Goal: Task Accomplishment & Management: Manage account settings

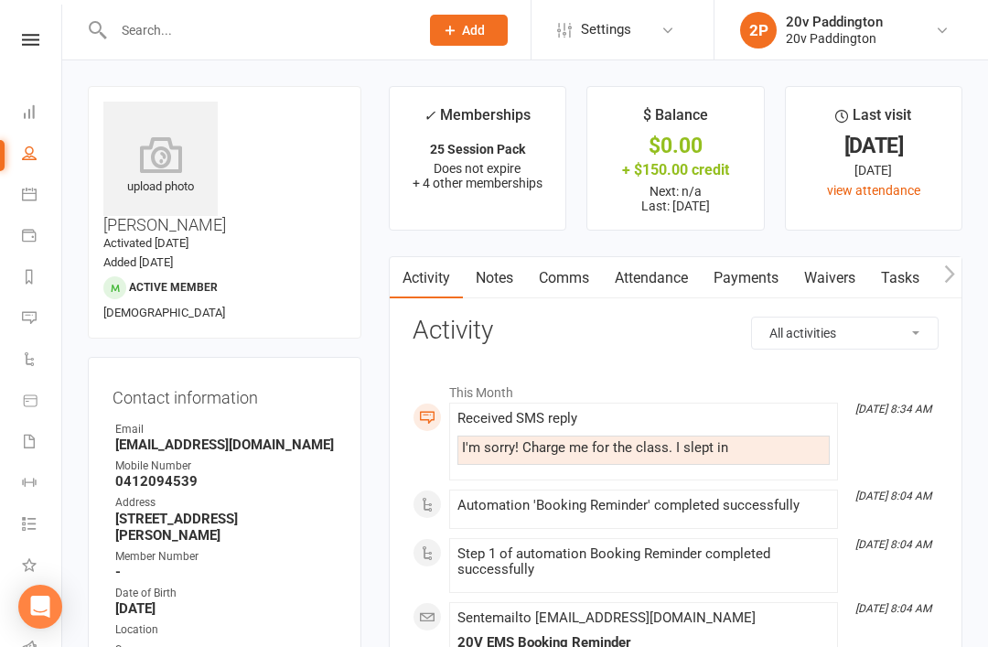
click at [12, 316] on li "Messages 1" at bounding box center [30, 319] width 61 height 41
click at [32, 342] on link "Automations" at bounding box center [42, 360] width 41 height 41
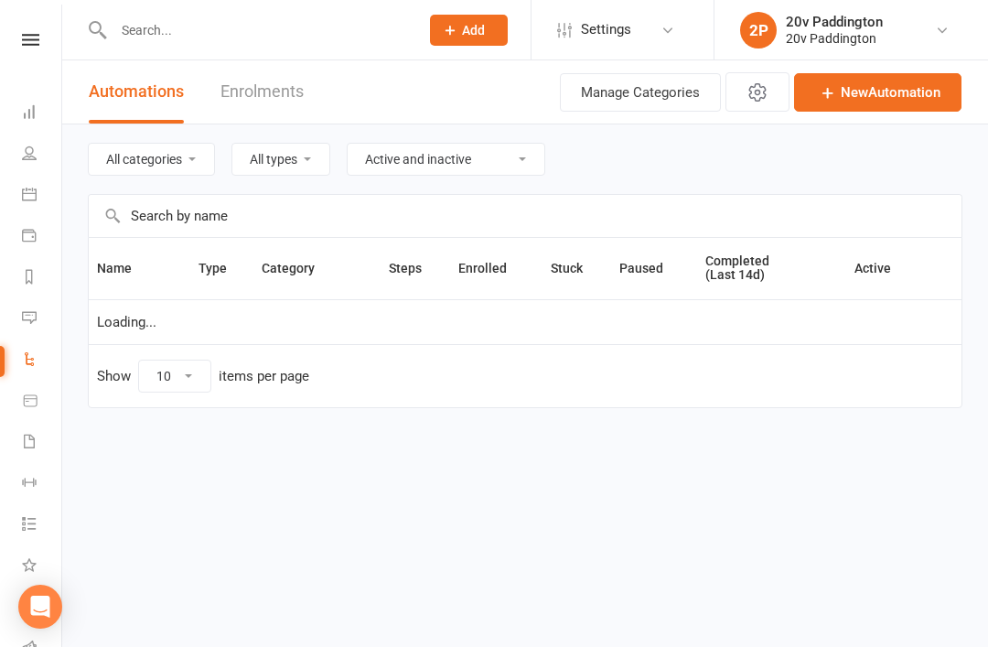
click at [27, 323] on icon at bounding box center [29, 317] width 15 height 15
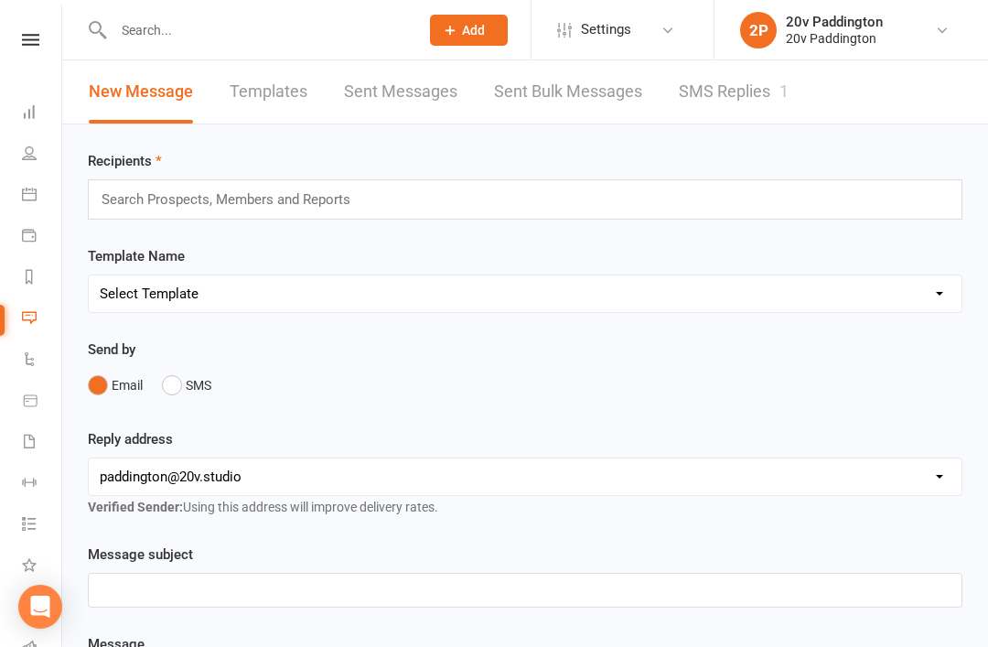
click at [783, 101] on link "SMS Replies 1" at bounding box center [734, 91] width 110 height 63
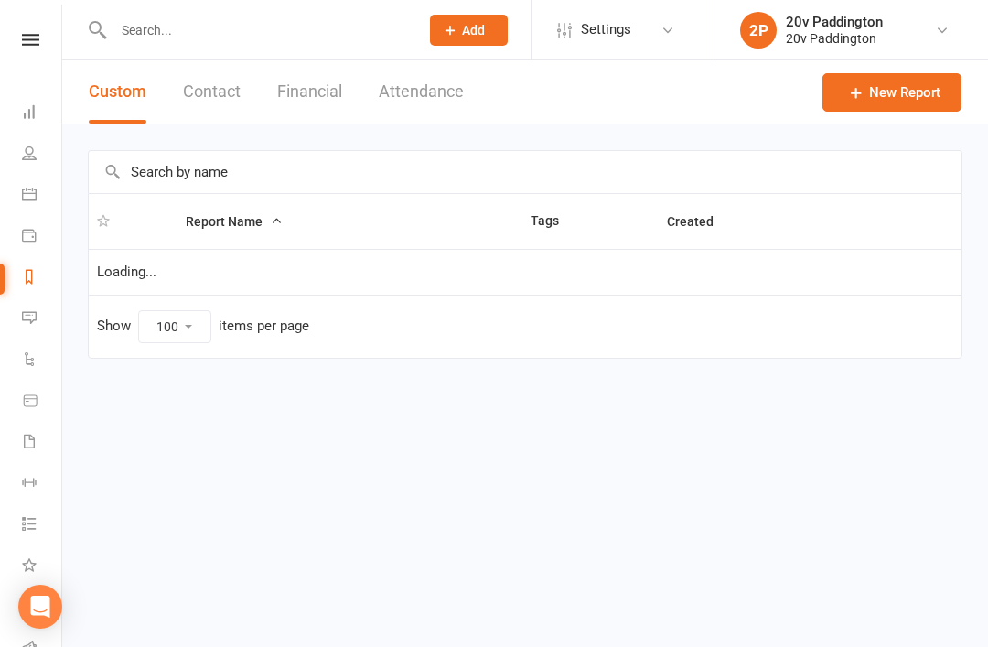
select select "100"
click at [26, 203] on link "Calendar" at bounding box center [42, 196] width 41 height 41
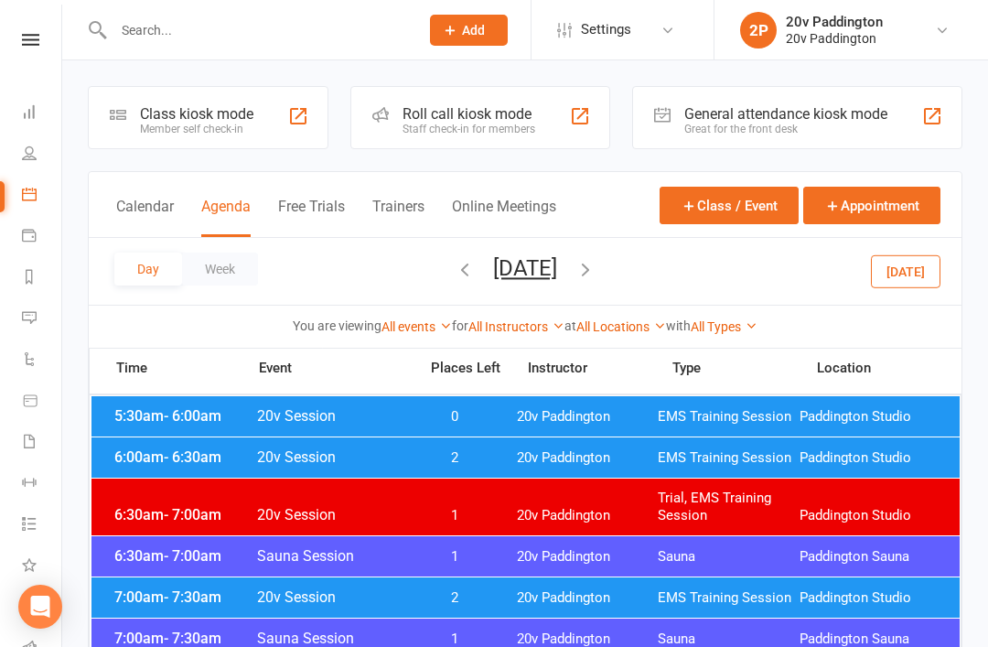
click at [894, 275] on button "Today" at bounding box center [906, 270] width 70 height 33
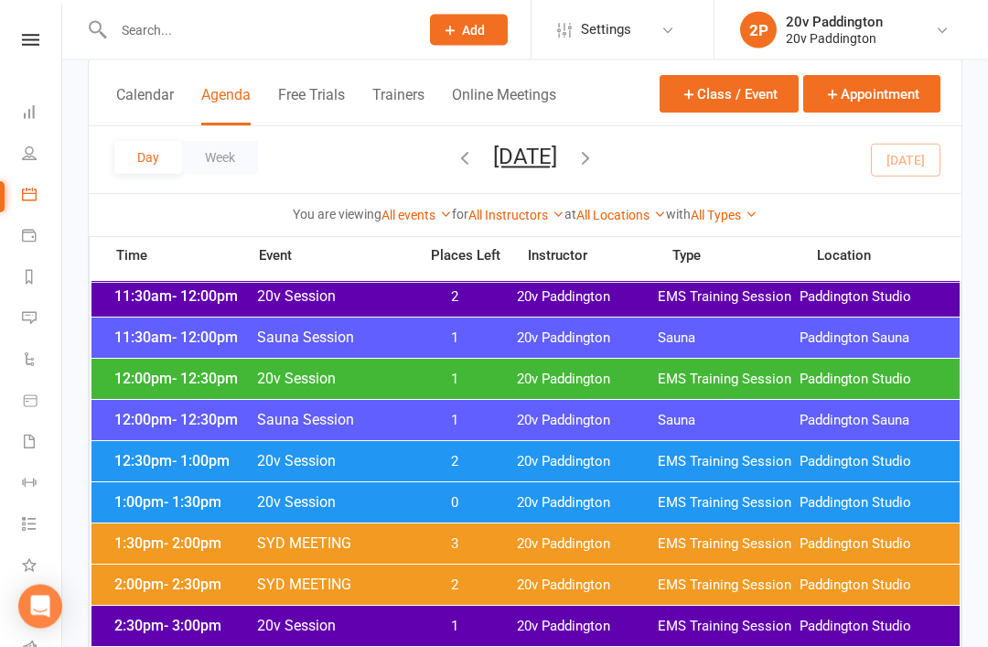
scroll to position [1059, 0]
click at [857, 502] on span "Paddington Studio" at bounding box center [871, 502] width 142 height 17
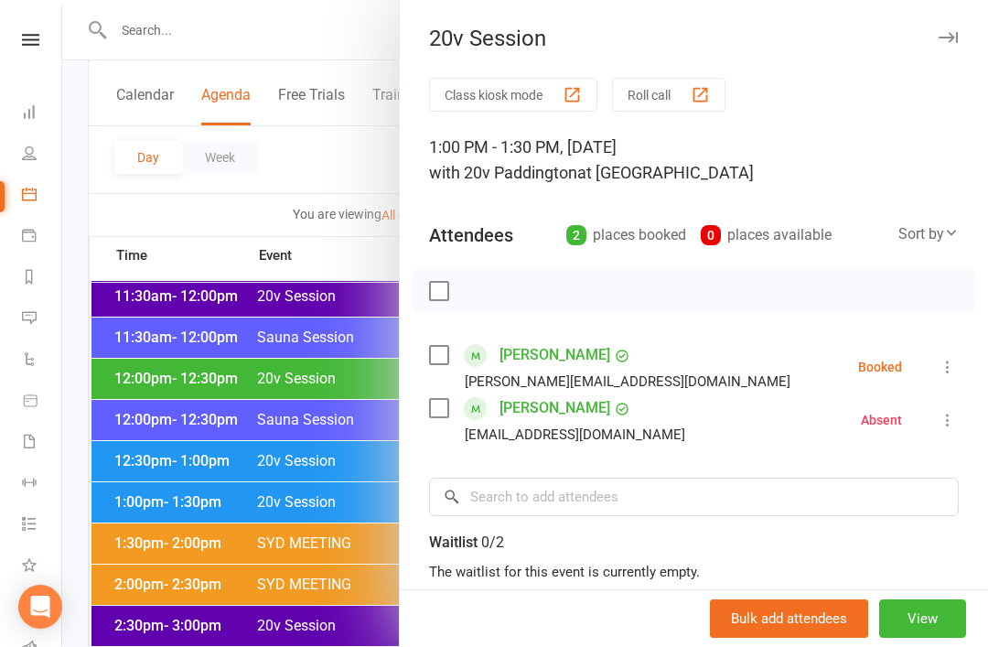
click at [105, 429] on div at bounding box center [525, 323] width 926 height 647
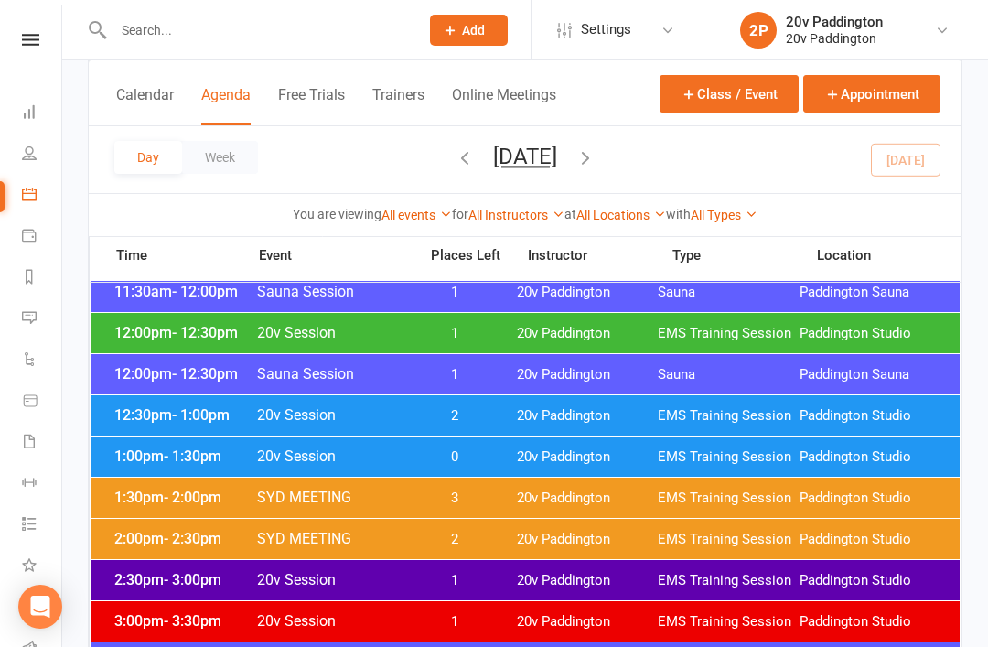
scroll to position [1133, 0]
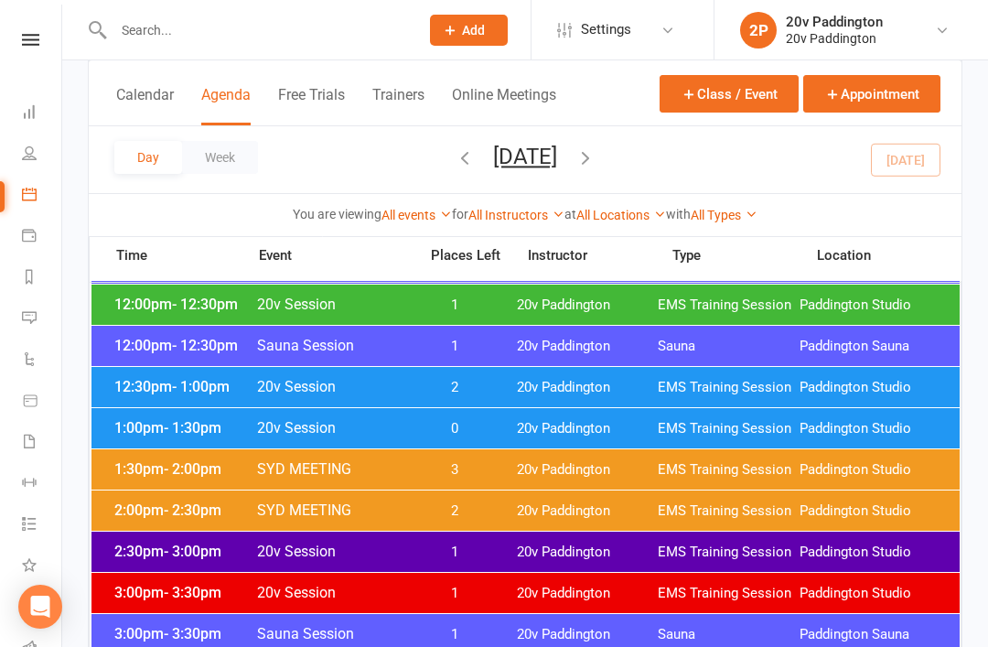
click at [132, 538] on div "2:30pm - 3:00pm 20v Session 1 20v Paddington EMS Training Session Paddington St…" at bounding box center [526, 552] width 869 height 40
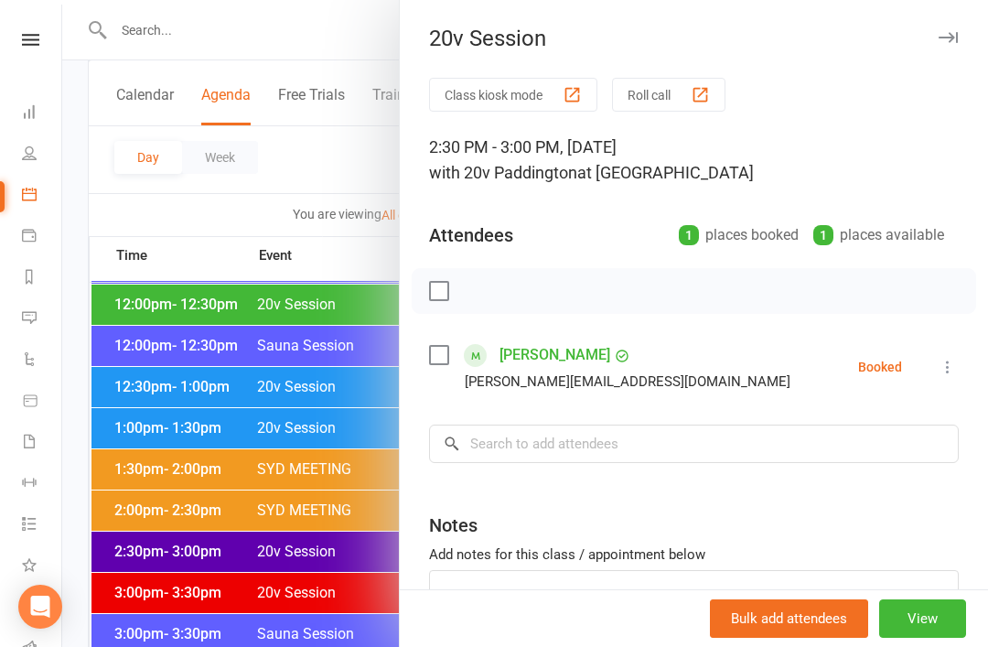
click at [121, 479] on div at bounding box center [525, 323] width 926 height 647
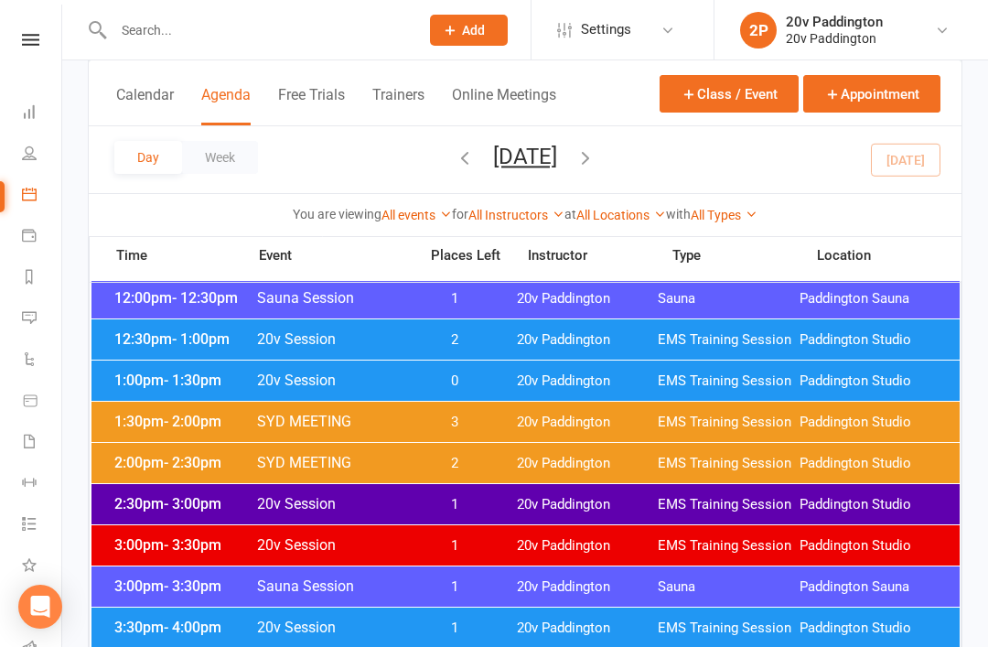
scroll to position [1270, 0]
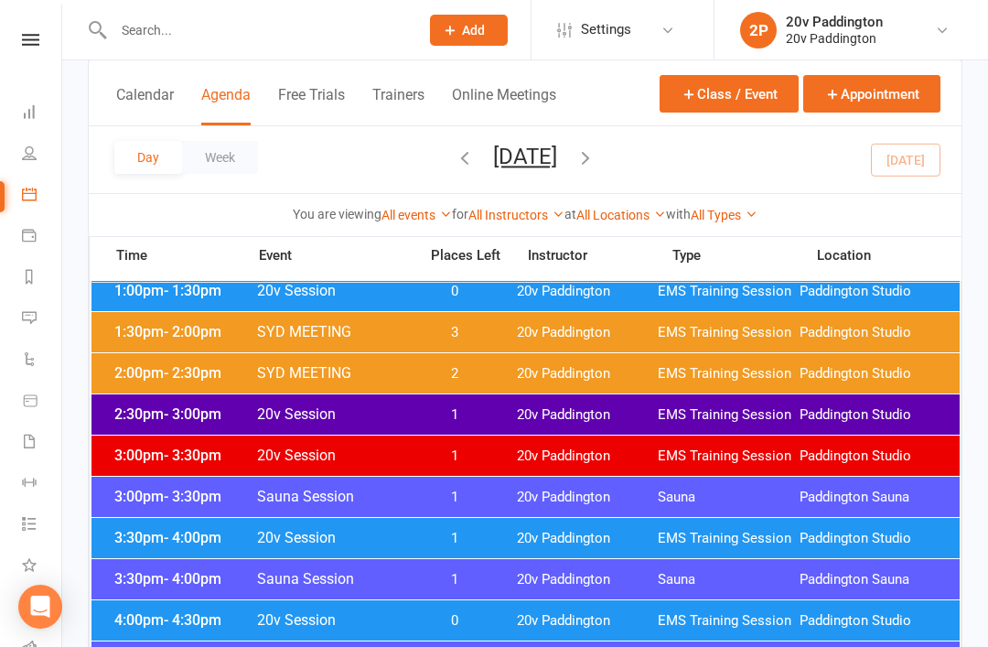
click at [154, 537] on span "3:30pm - 4:00pm" at bounding box center [183, 537] width 146 height 17
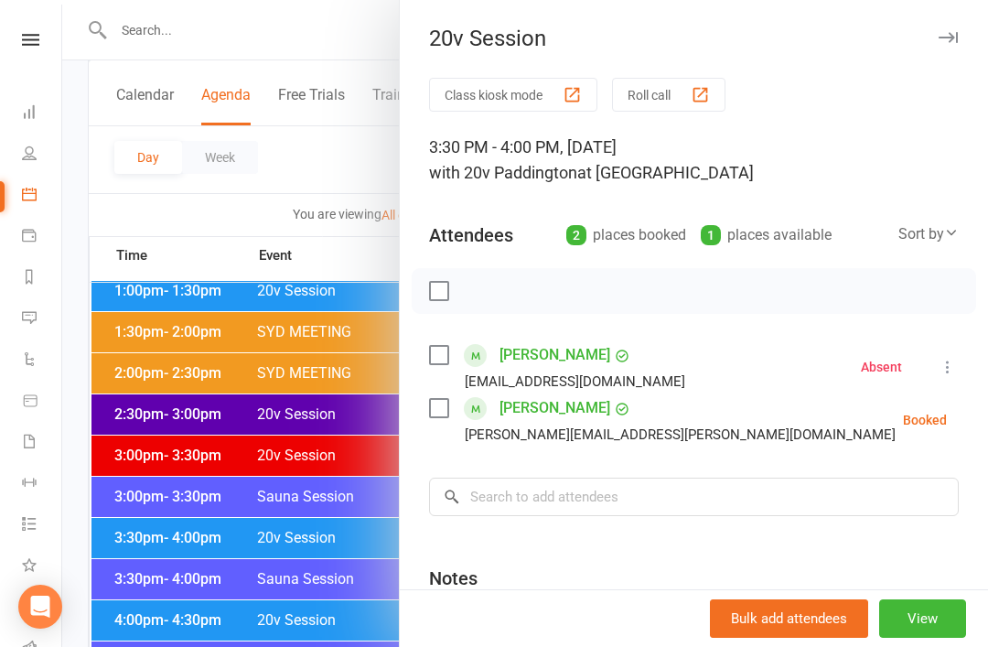
click at [145, 481] on div at bounding box center [525, 323] width 926 height 647
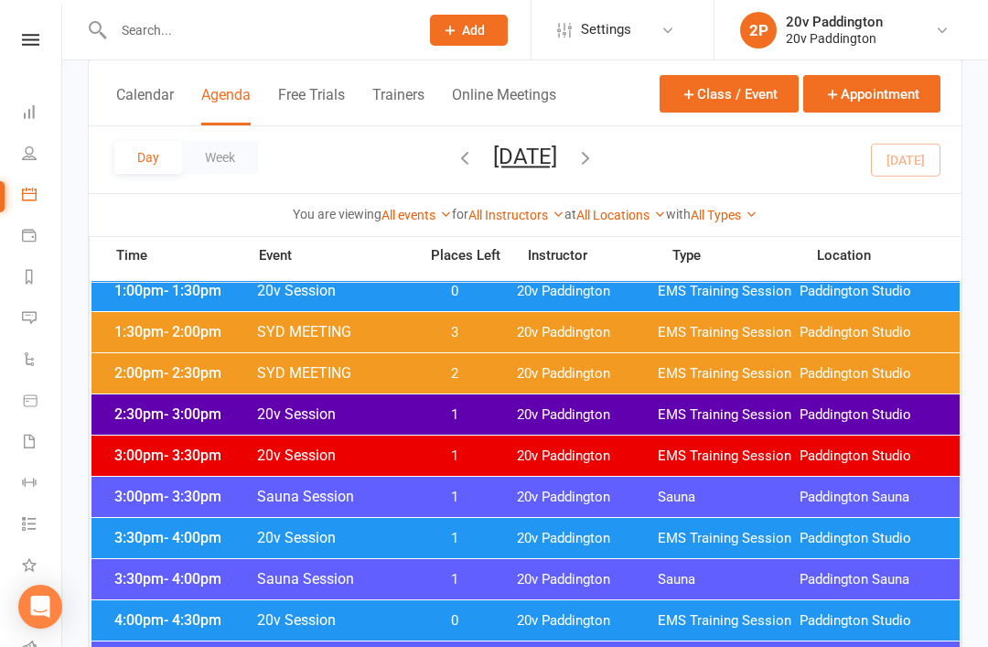
click at [167, 612] on span "- 4:30pm" at bounding box center [193, 619] width 58 height 17
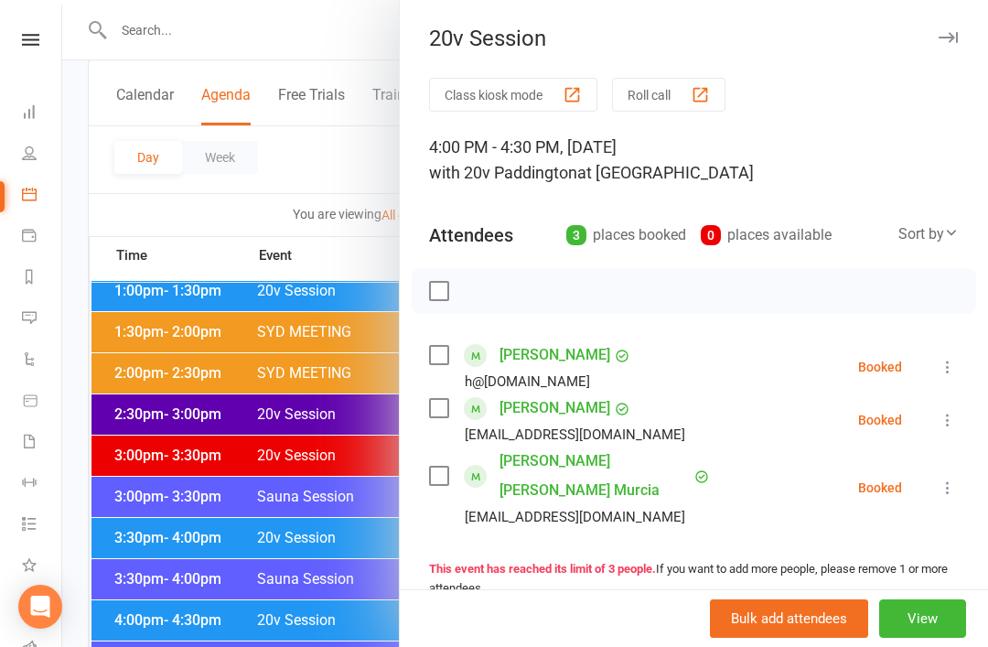
click at [133, 505] on div at bounding box center [525, 323] width 926 height 647
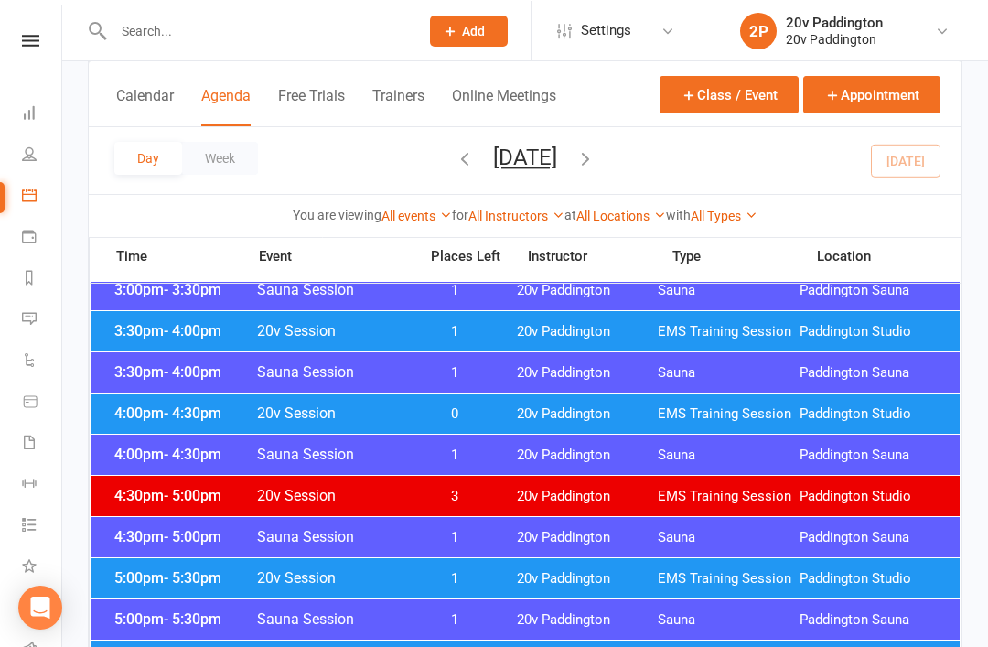
click at [172, 580] on span "- 5:30pm" at bounding box center [193, 576] width 58 height 17
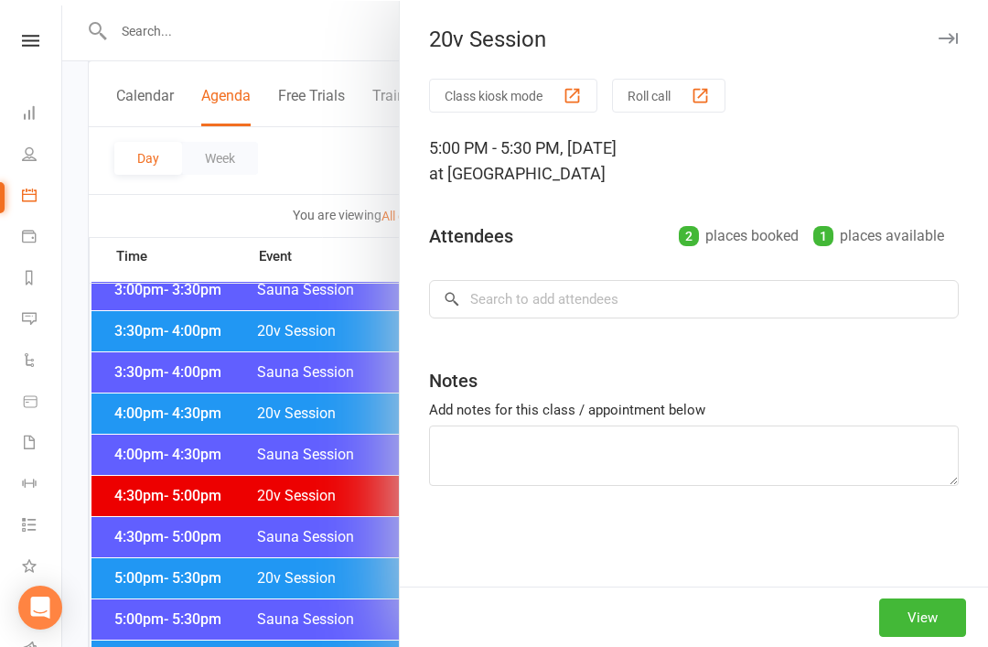
scroll to position [1477, 0]
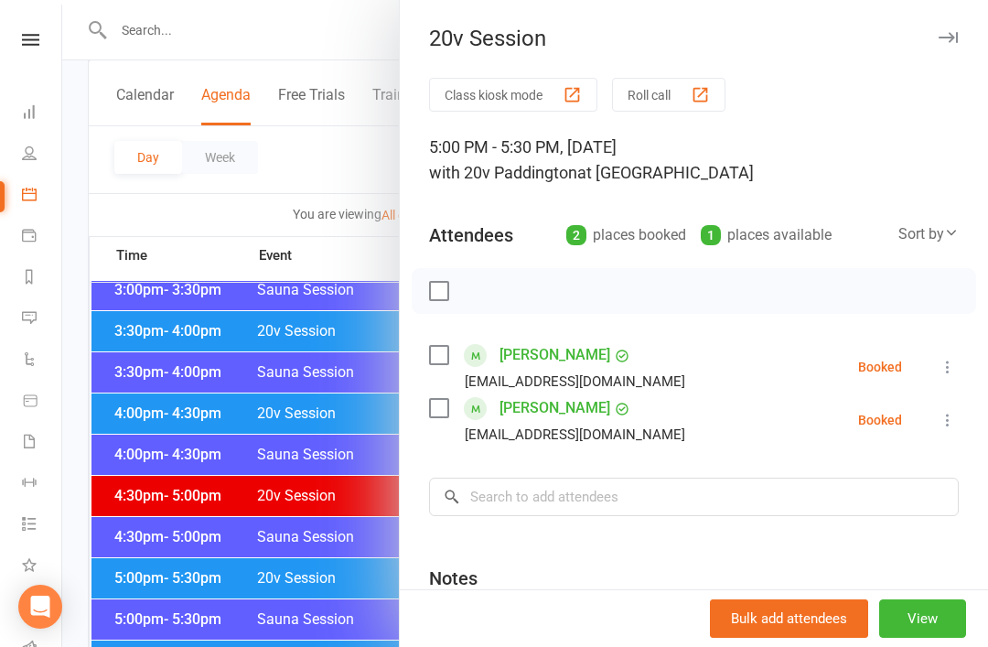
click at [150, 491] on div at bounding box center [525, 323] width 926 height 647
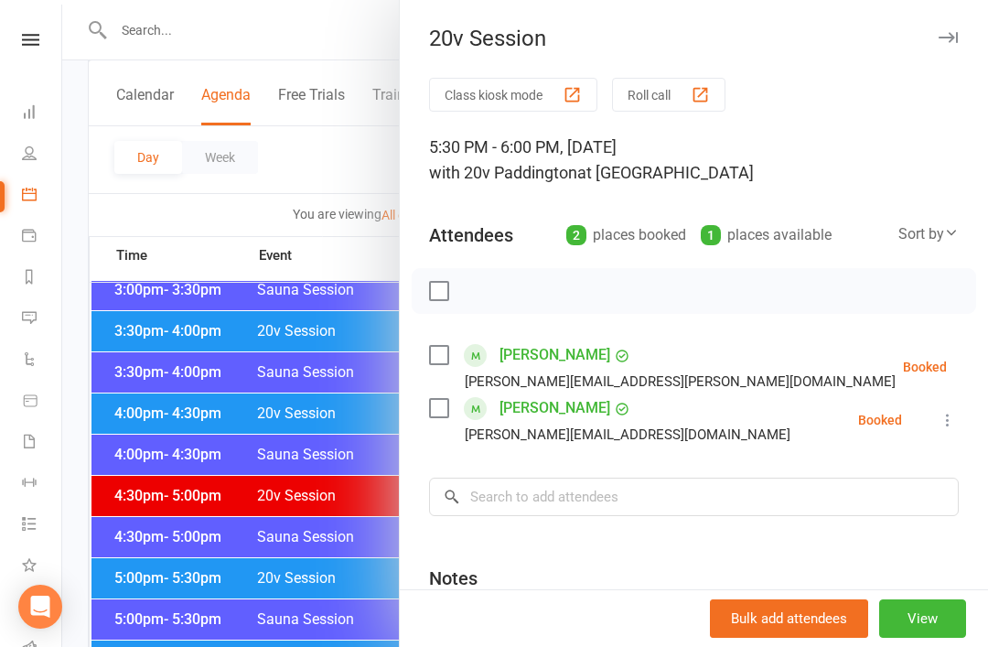
click at [977, 411] on div "Class kiosk mode Roll call 5:30 PM - 6:00 PM, Friday, September, 12, 2025 with …" at bounding box center [694, 426] width 588 height 697
click at [941, 422] on icon at bounding box center [948, 420] width 18 height 18
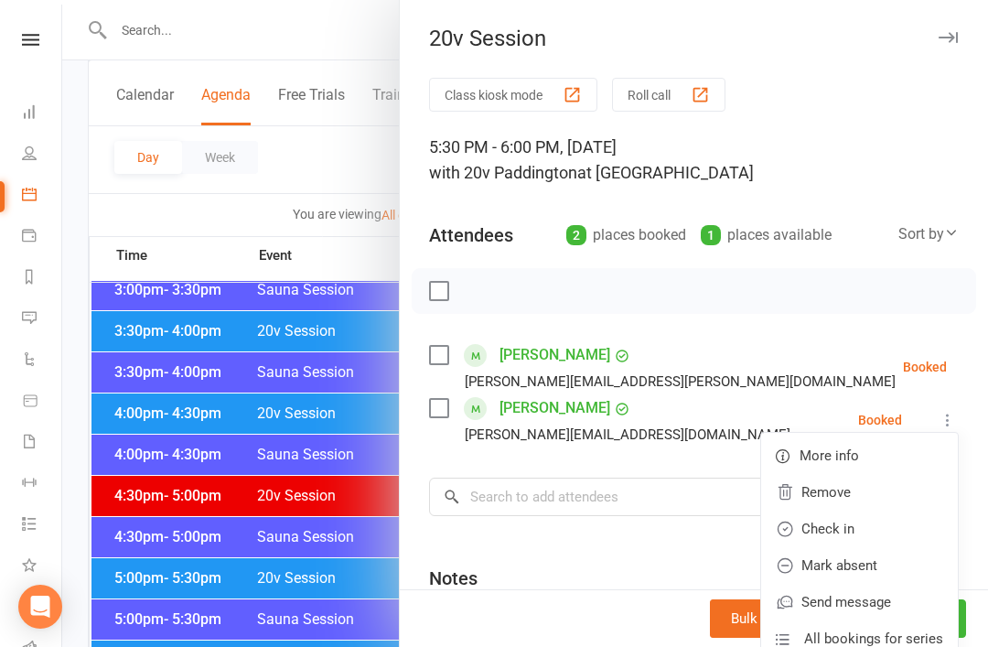
click at [869, 493] on link "Remove" at bounding box center [859, 492] width 197 height 37
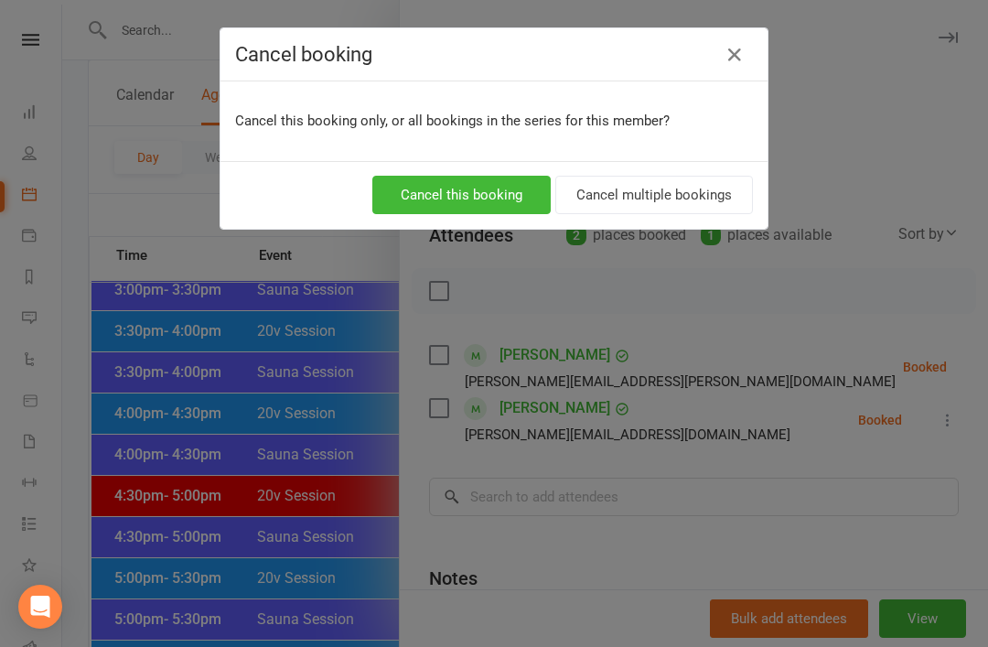
click at [493, 200] on button "Cancel this booking" at bounding box center [461, 195] width 178 height 38
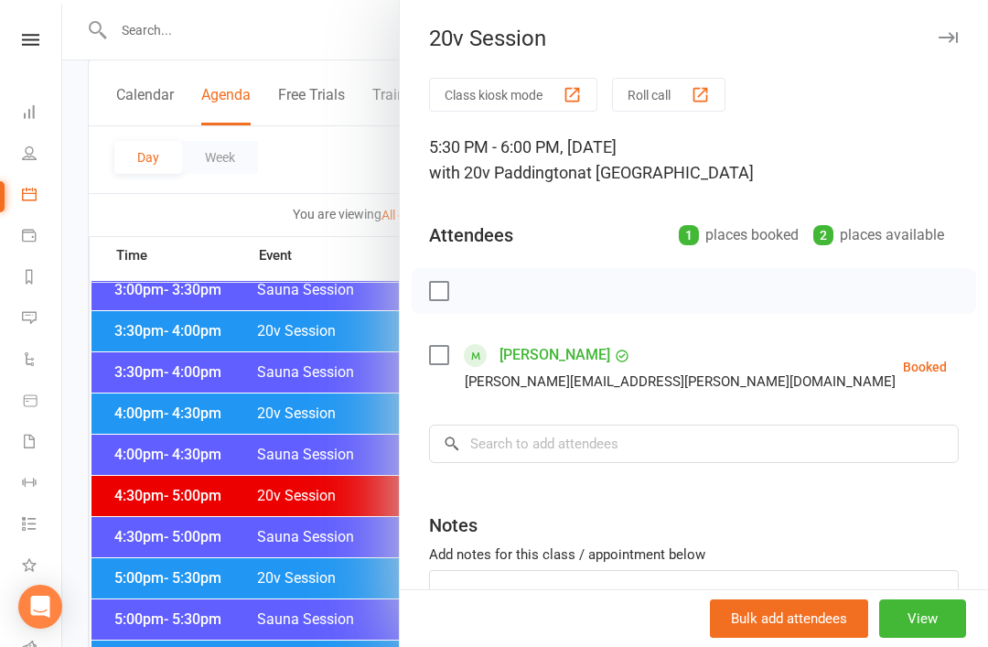
click at [308, 444] on div at bounding box center [525, 323] width 926 height 647
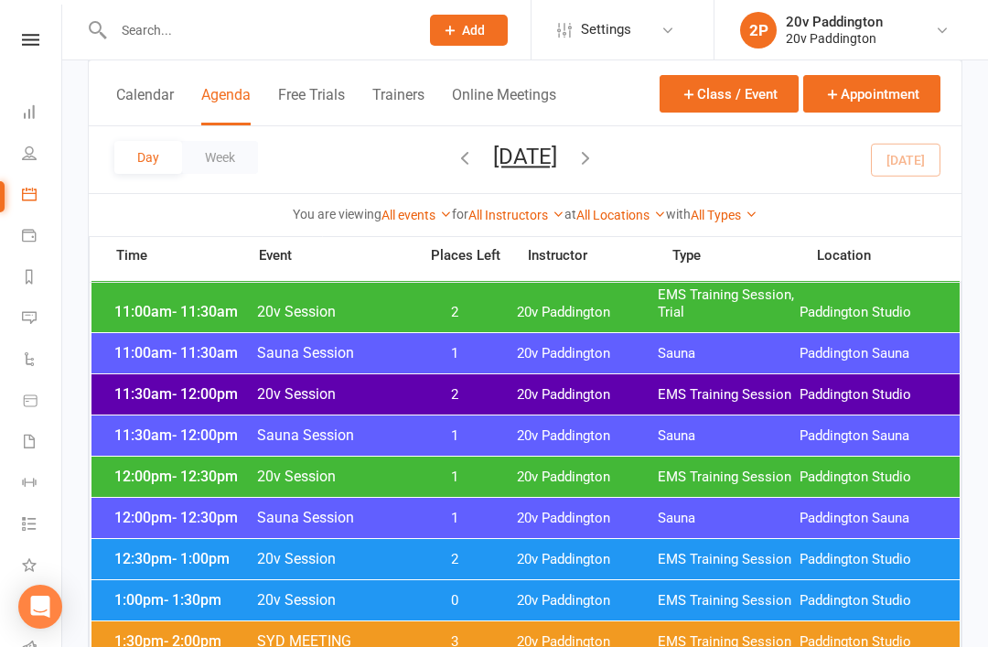
scroll to position [754, 0]
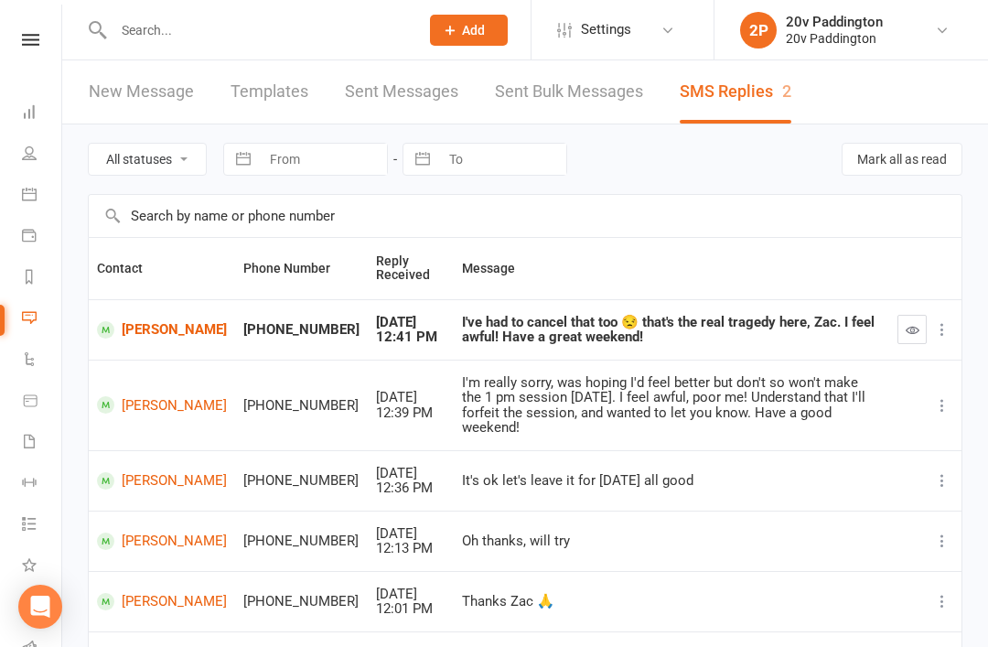
click at [330, 18] on input "text" at bounding box center [257, 30] width 298 height 26
click at [209, 25] on input "text" at bounding box center [257, 30] width 298 height 26
paste input "+61 405 323 053"
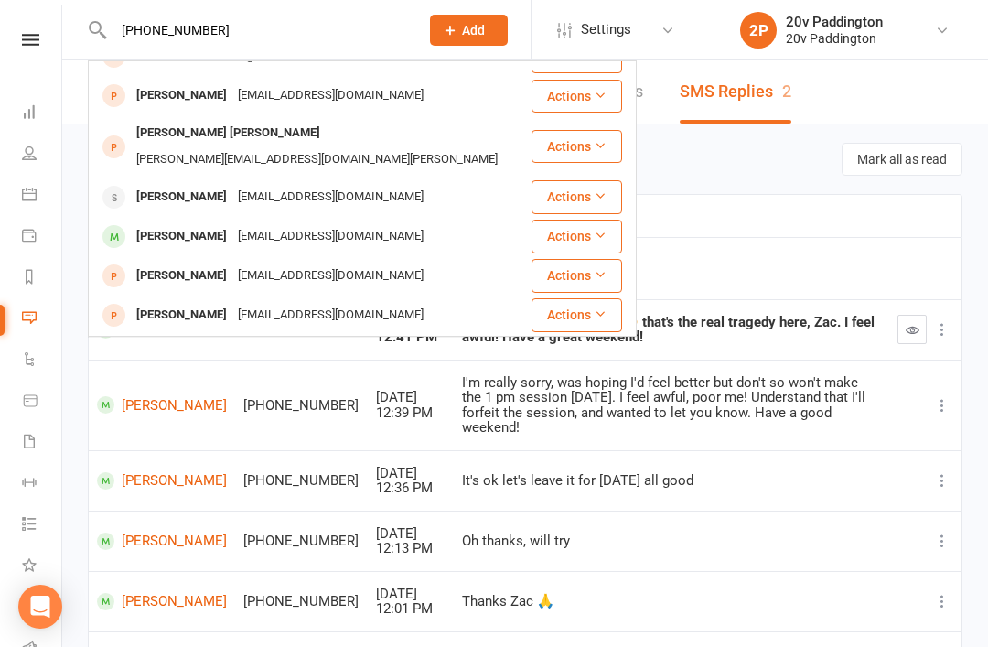
scroll to position [154, 0]
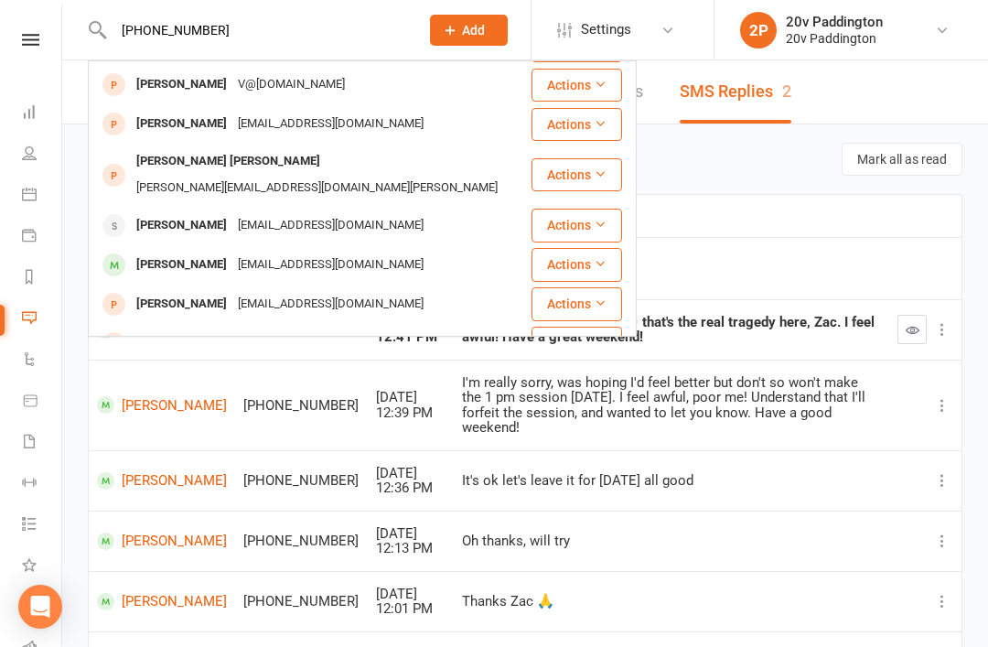
type input "+61 405 323 053"
click at [399, 128] on div "Lucy Donnellan donnellanlucy@gmail.com" at bounding box center [310, 124] width 440 height 38
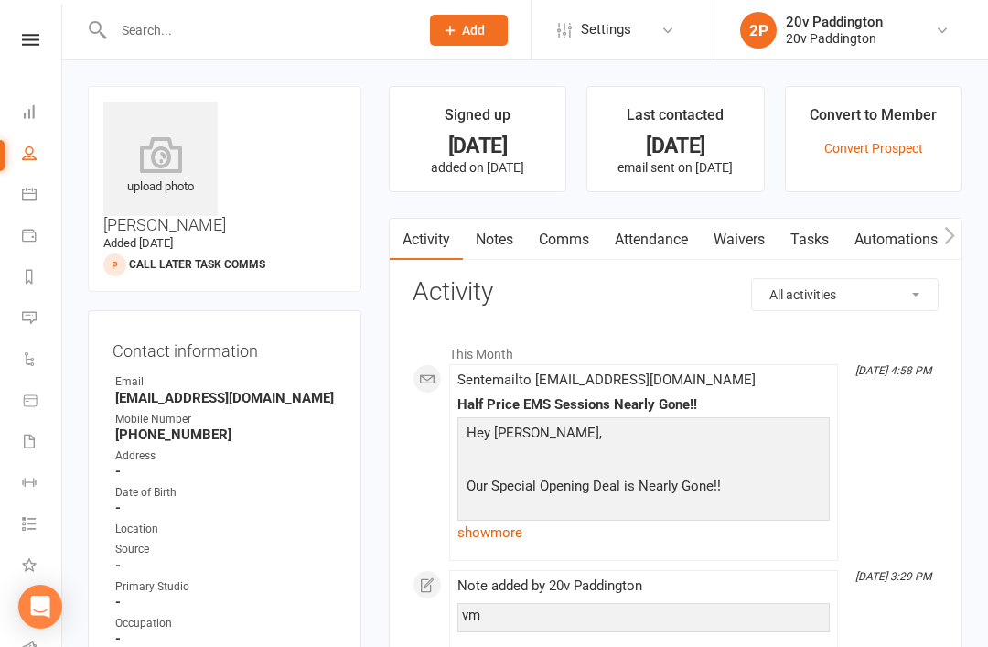
click at [815, 237] on link "Tasks" at bounding box center [810, 240] width 64 height 42
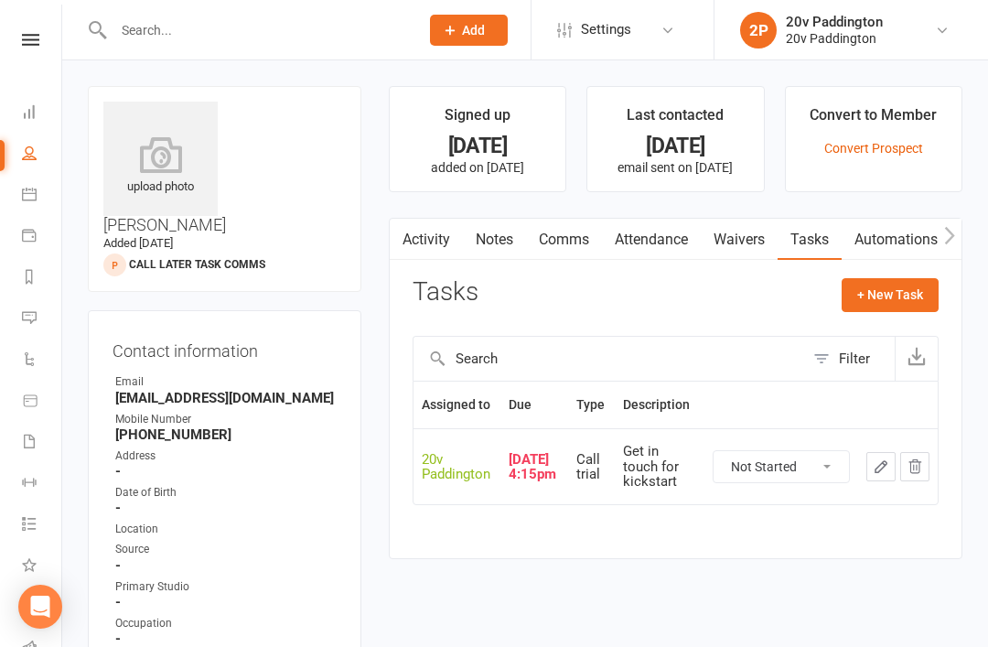
click at [887, 470] on icon "button" at bounding box center [881, 467] width 16 height 16
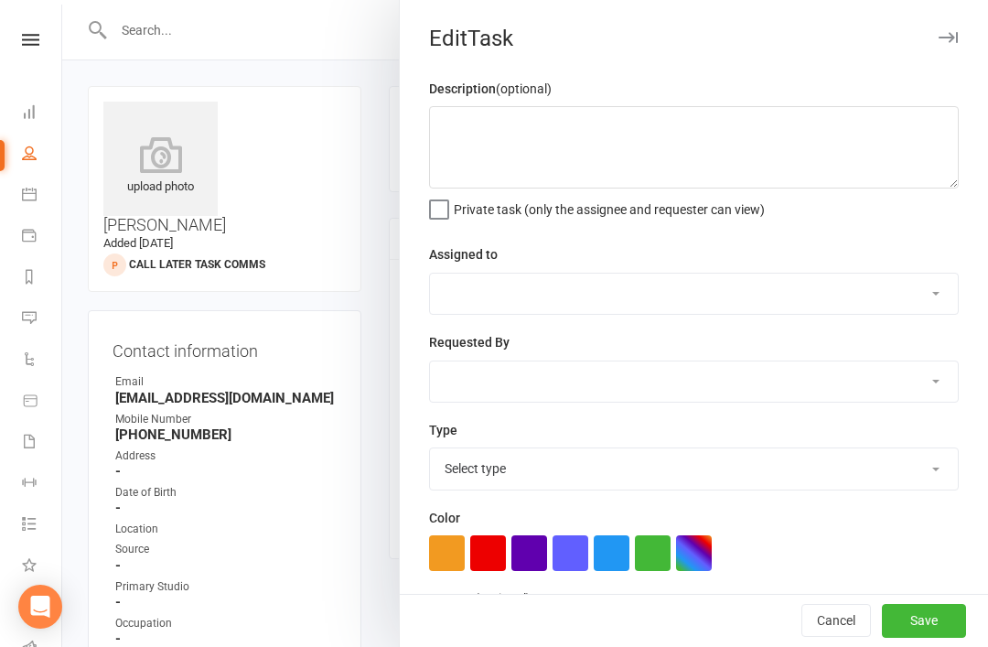
type textarea "Get in touch for kickstart"
select select "45737"
type input "11 Sep 2025"
type input "4:15pm"
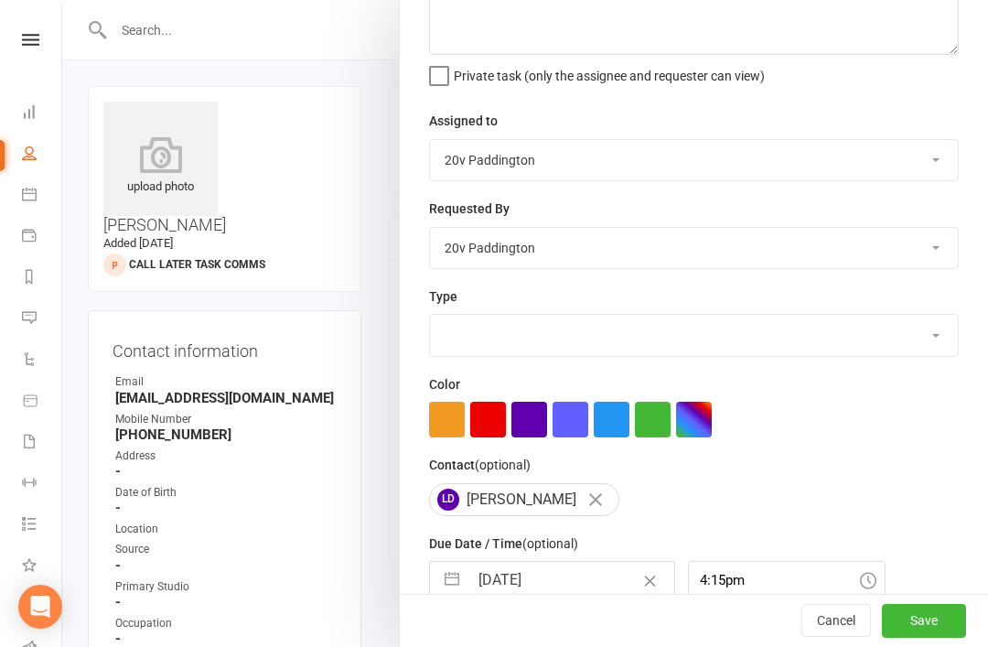
select select "23831"
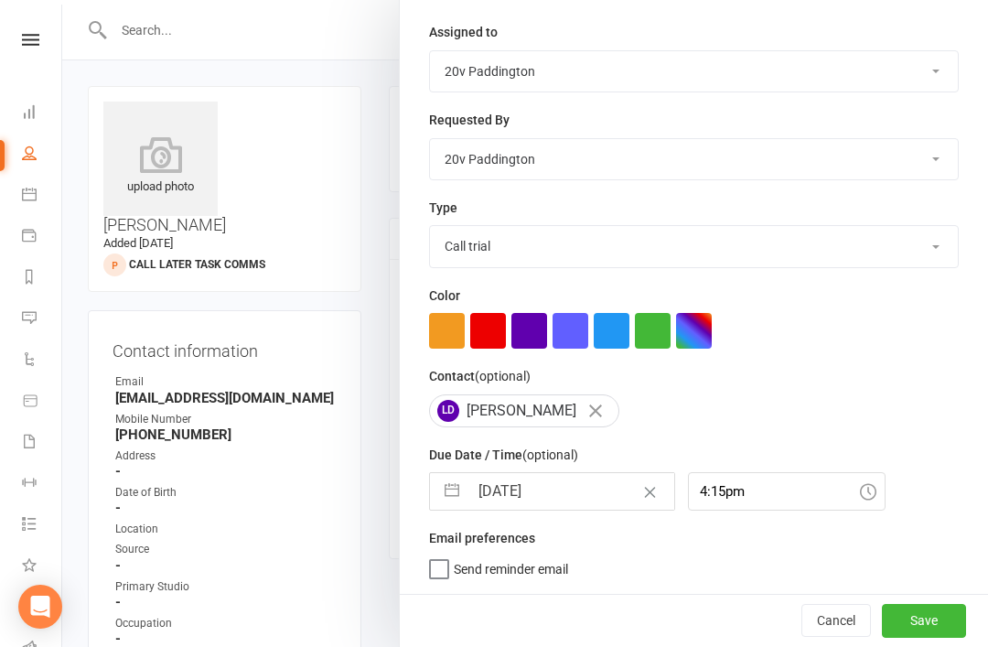
scroll to position [226, 0]
click at [551, 488] on input "11 Sep 2025" at bounding box center [572, 491] width 206 height 37
select select "7"
select select "2025"
select select "8"
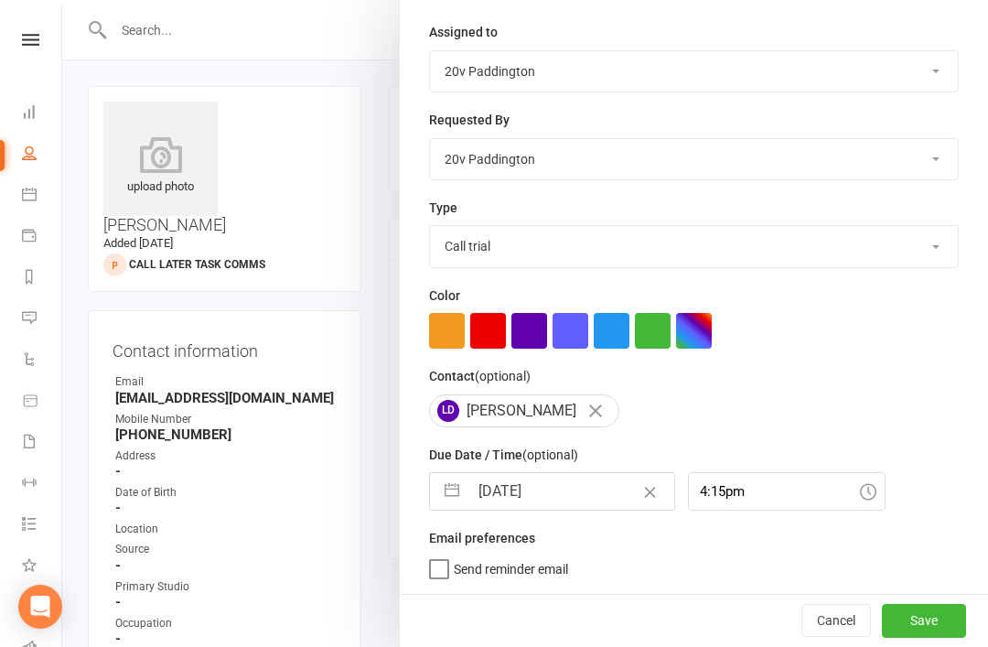
select select "2025"
select select "9"
select select "2025"
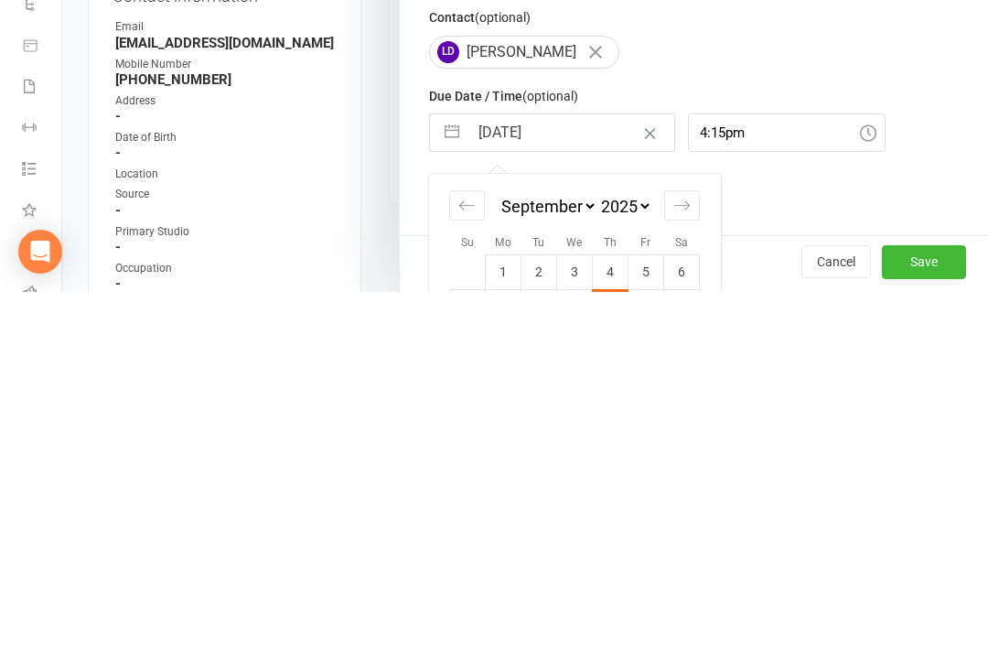
type input "11 Sep 2025k"
click at [795, 243] on div "Description (optional) Get in touch for kickstart Private task (only the assign…" at bounding box center [694, 221] width 588 height 739
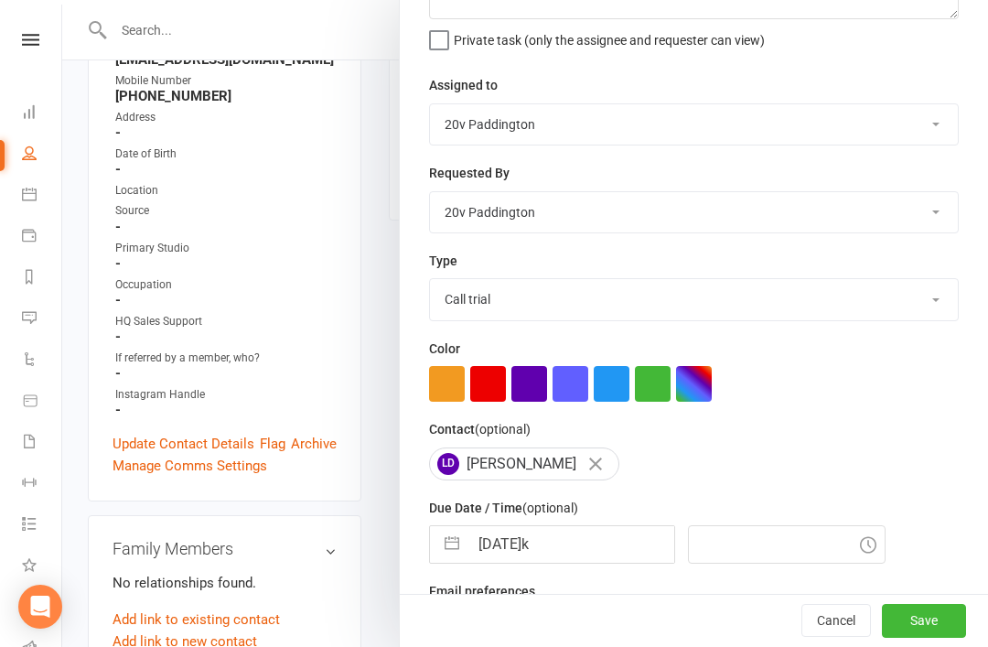
scroll to position [167, 0]
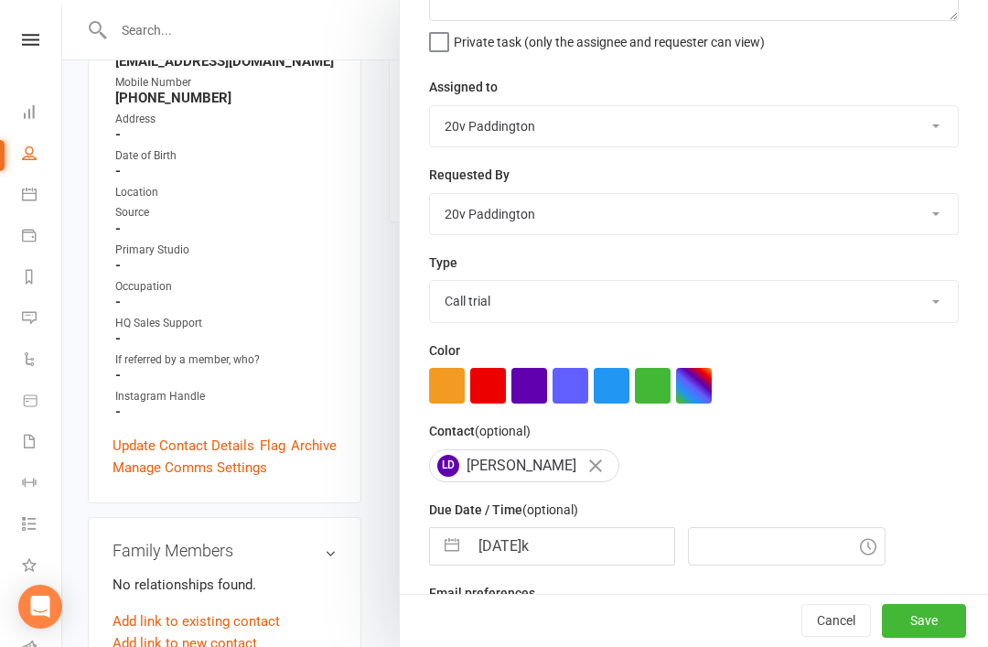
click at [563, 554] on input "11 Sep 2025k" at bounding box center [572, 546] width 206 height 37
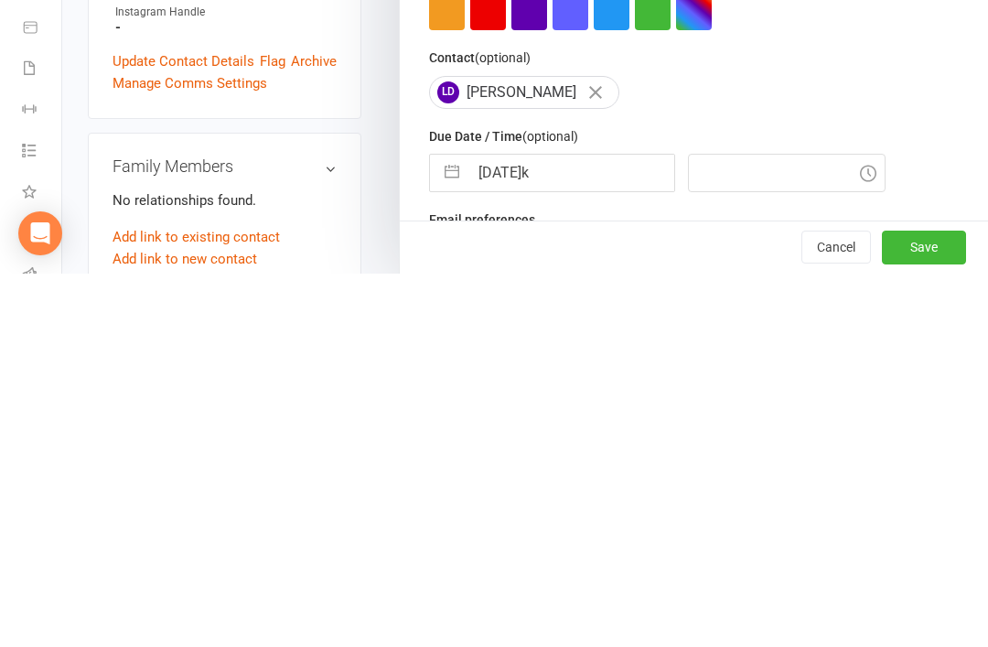
select select "7"
select select "2025"
select select "8"
select select "2025"
select select "9"
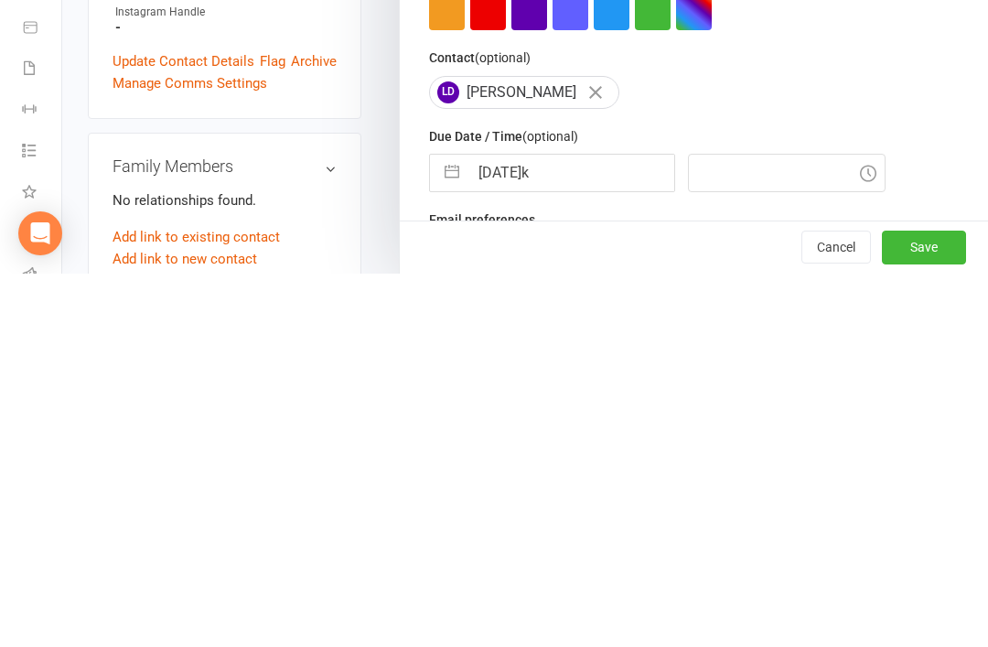
select select "2025"
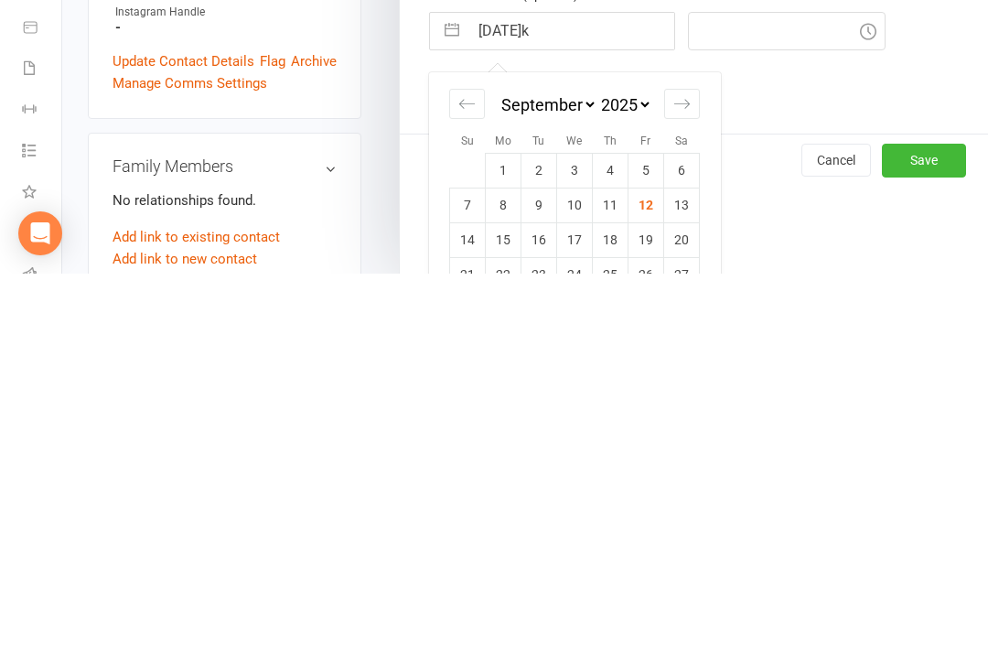
scroll to position [311, 0]
click at [504, 594] on td "15" at bounding box center [504, 611] width 36 height 35
type input "15 Sep 2025"
type input "1:00pm"
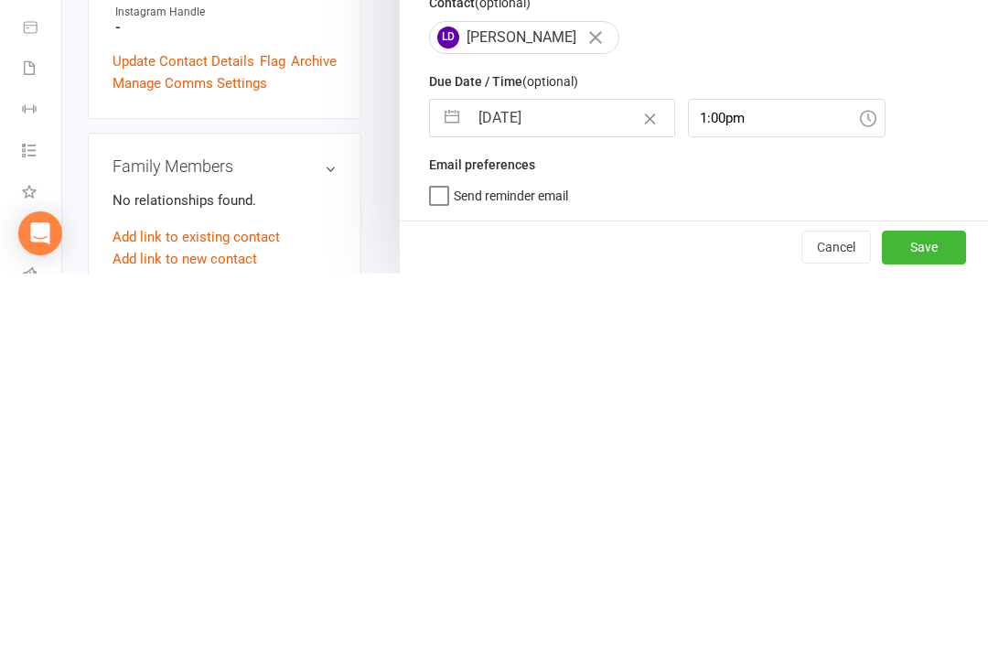
scroll to position [721, 0]
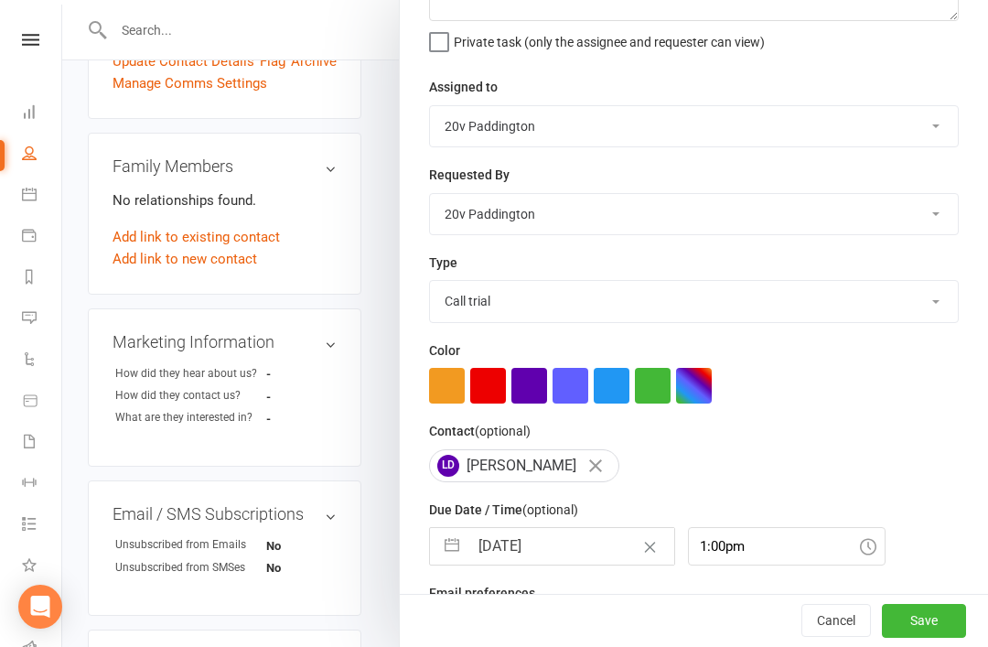
click at [902, 638] on button "Save" at bounding box center [924, 621] width 84 height 33
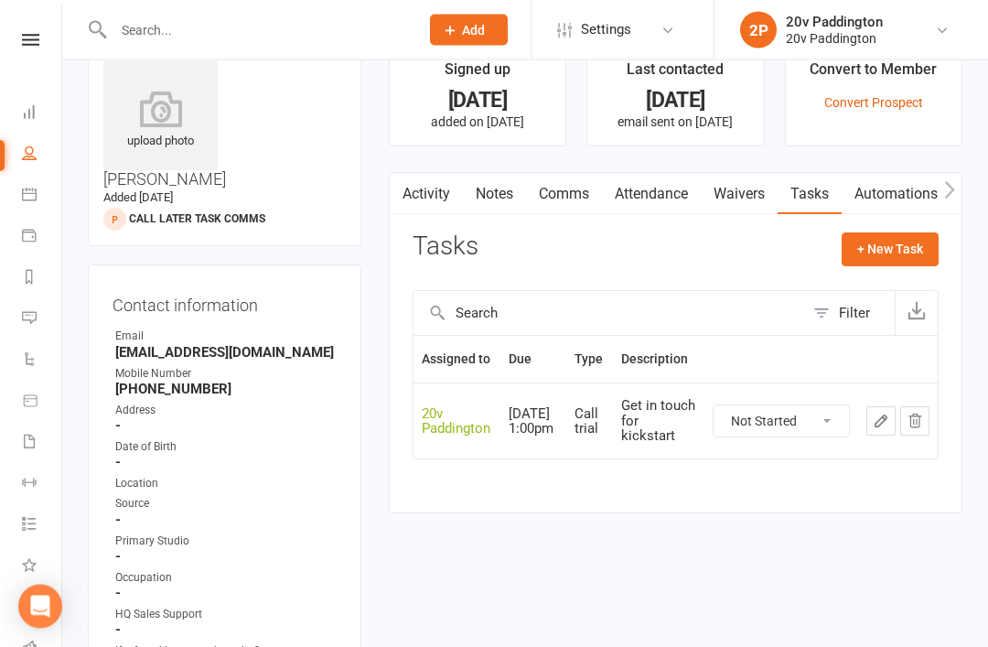
scroll to position [0, 0]
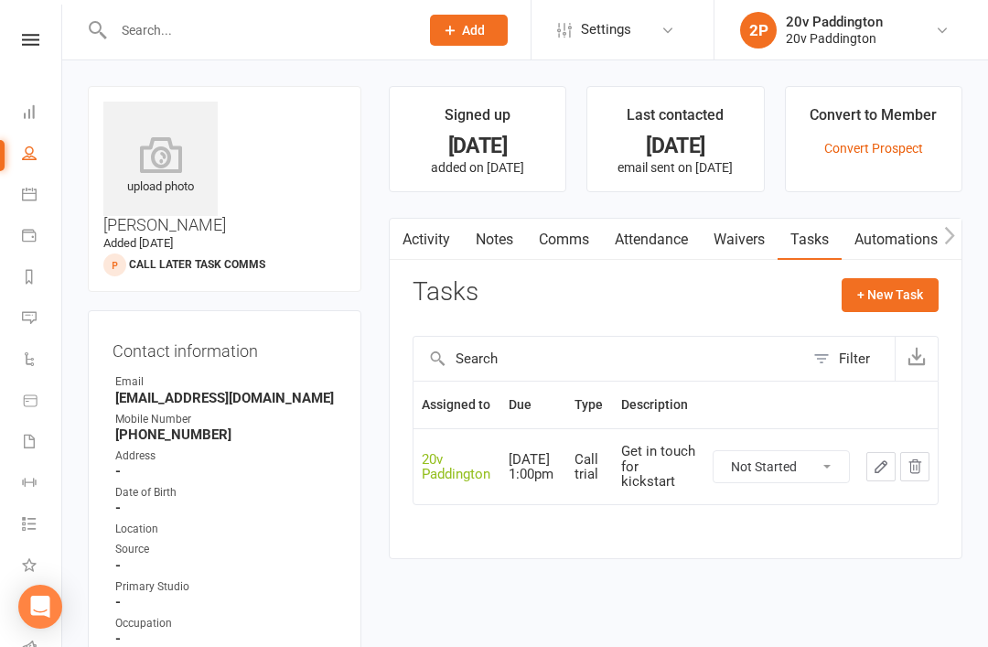
click at [37, 320] on link "Messages 2" at bounding box center [42, 319] width 41 height 41
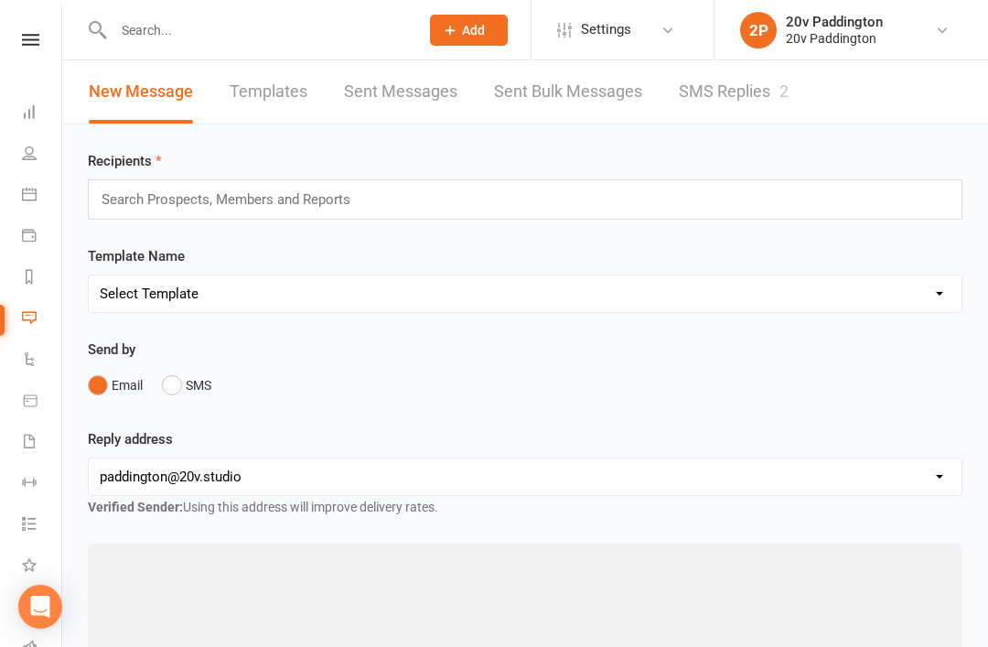
click at [729, 115] on link "SMS Replies 2" at bounding box center [734, 91] width 110 height 63
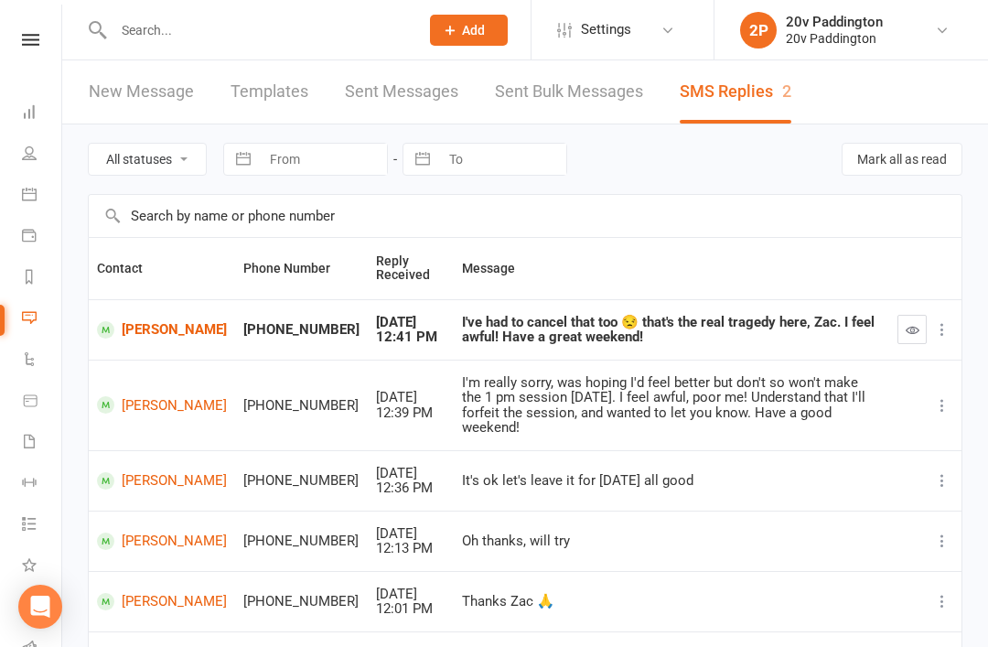
click at [168, 167] on select "All statuses Read only Unread only" at bounding box center [147, 159] width 117 height 31
select select "unread_only"
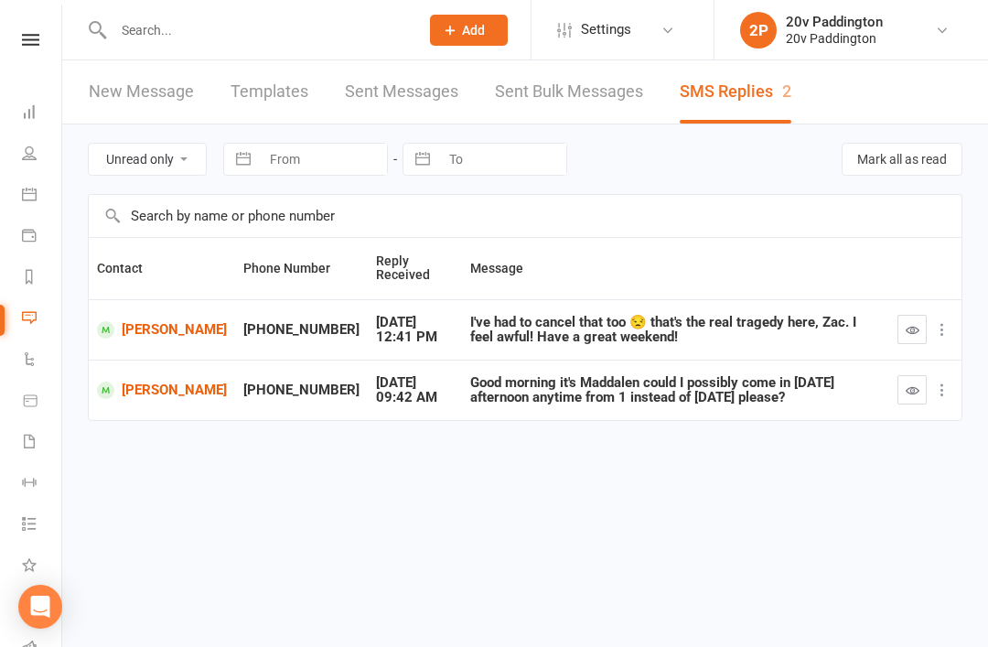
click at [892, 383] on td at bounding box center [926, 390] width 72 height 60
click at [185, 390] on link "Maddalena Panuccio" at bounding box center [162, 390] width 130 height 17
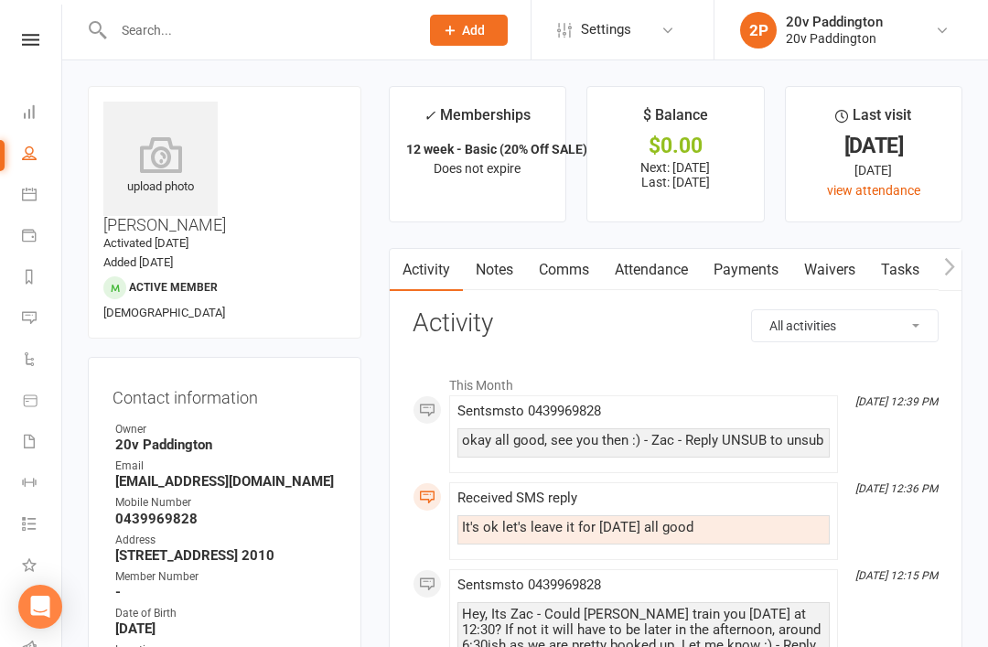
click at [59, 318] on link "Messages 2" at bounding box center [42, 319] width 41 height 41
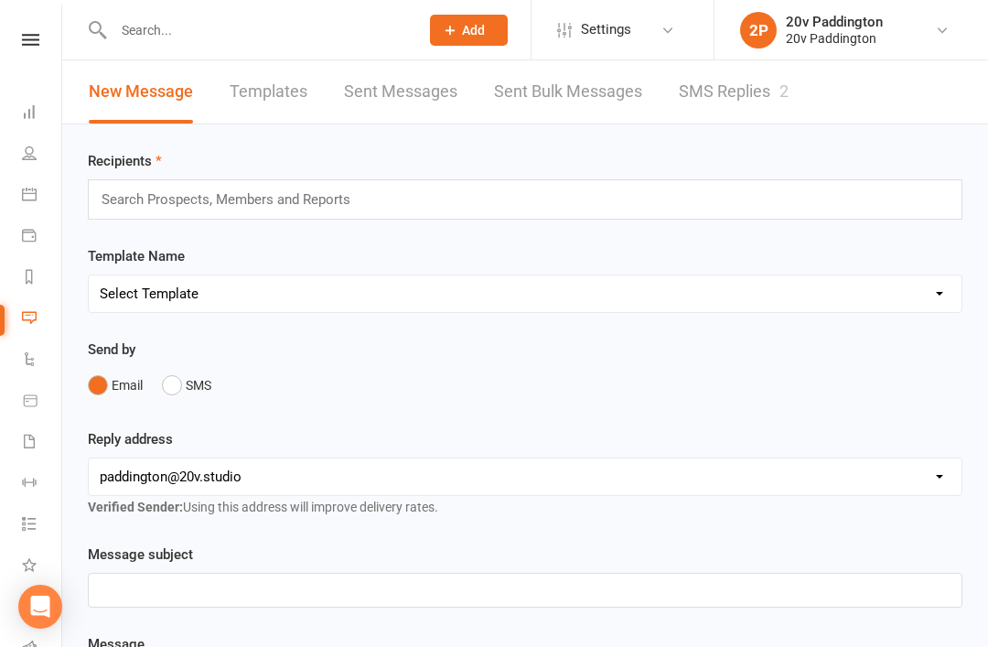
click at [789, 75] on link "SMS Replies 2" at bounding box center [734, 91] width 110 height 63
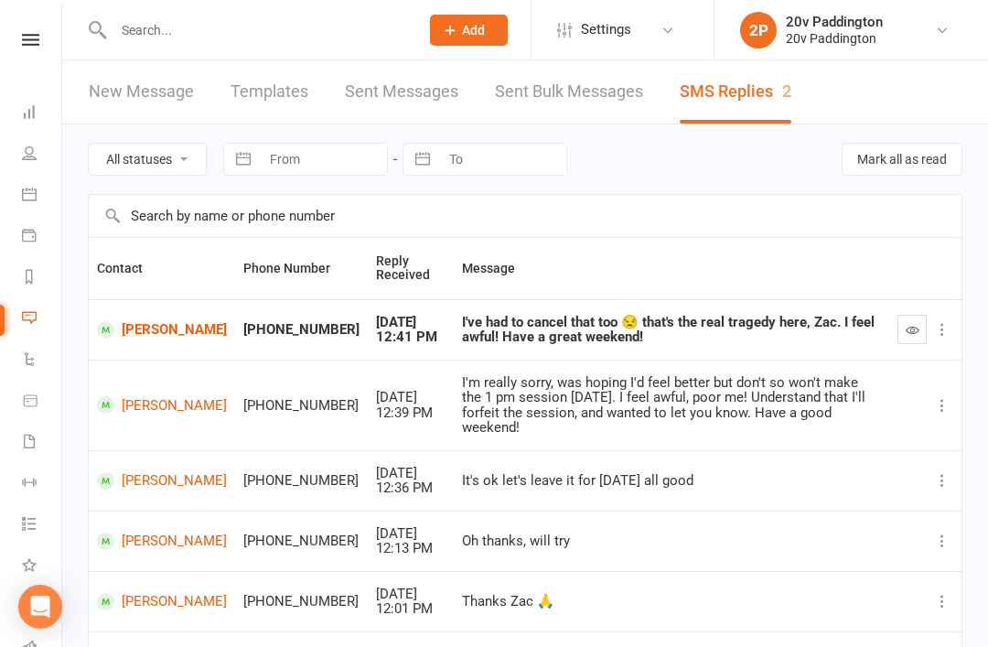
click at [171, 154] on select "All statuses Read only Unread only" at bounding box center [147, 159] width 117 height 31
select select "unread_only"
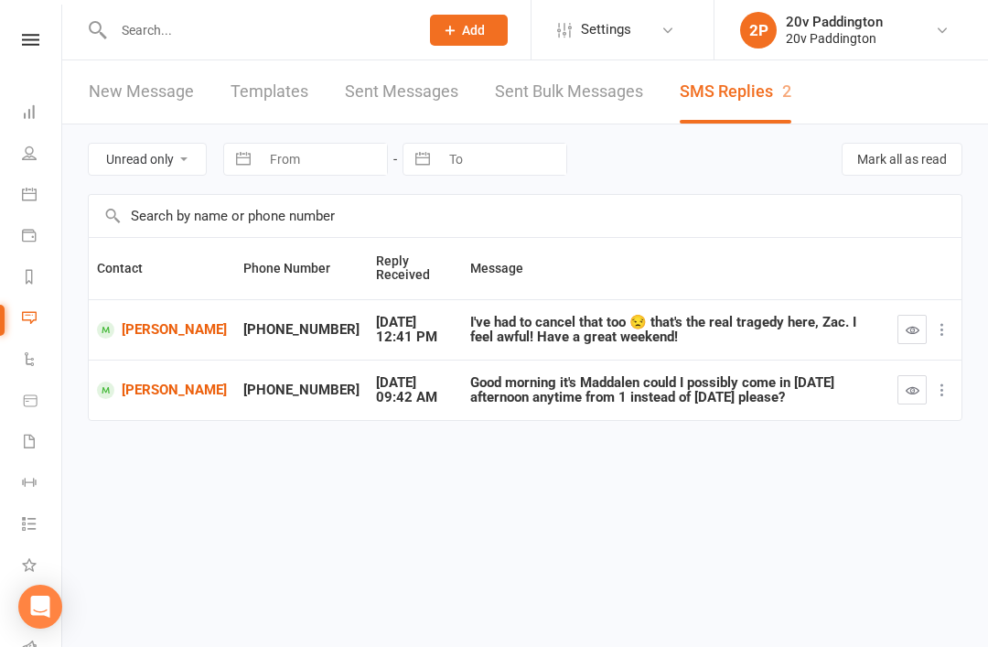
click at [911, 394] on icon "button" at bounding box center [913, 390] width 14 height 14
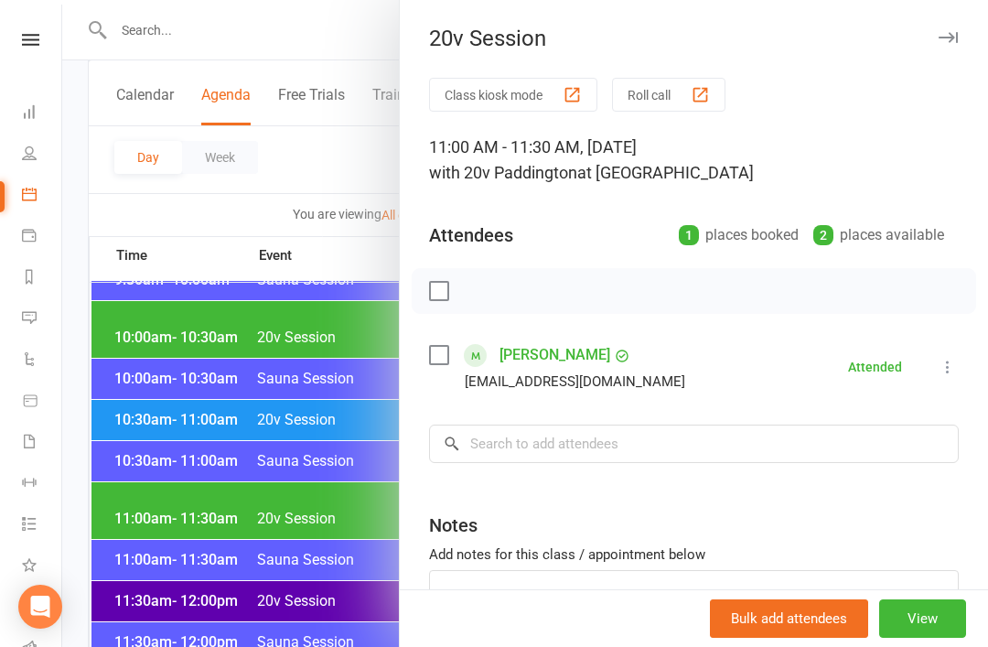
click at [355, 540] on div at bounding box center [525, 323] width 926 height 647
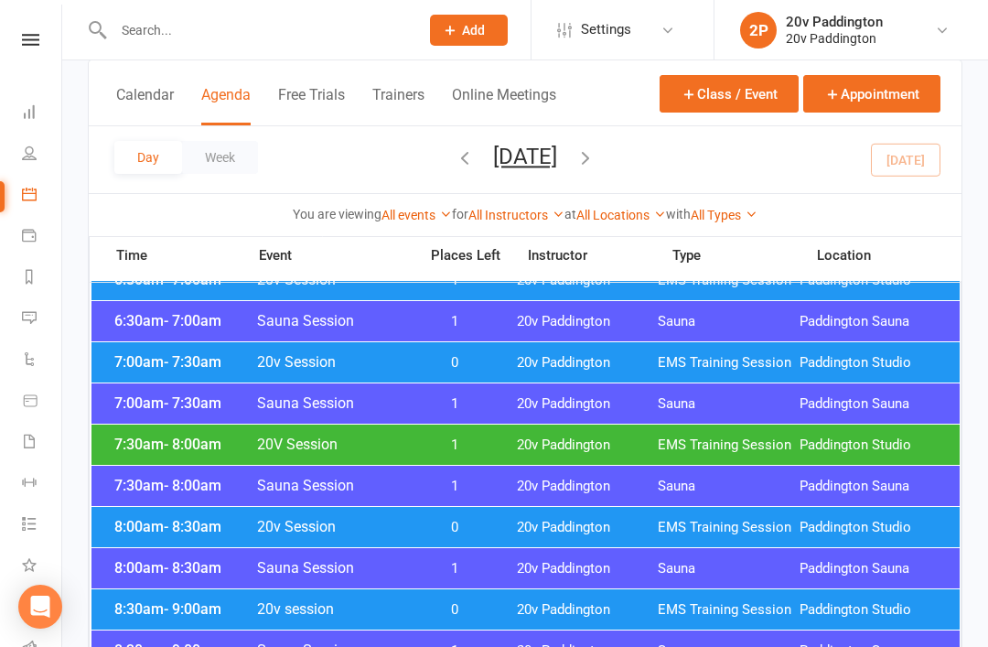
scroll to position [221, 0]
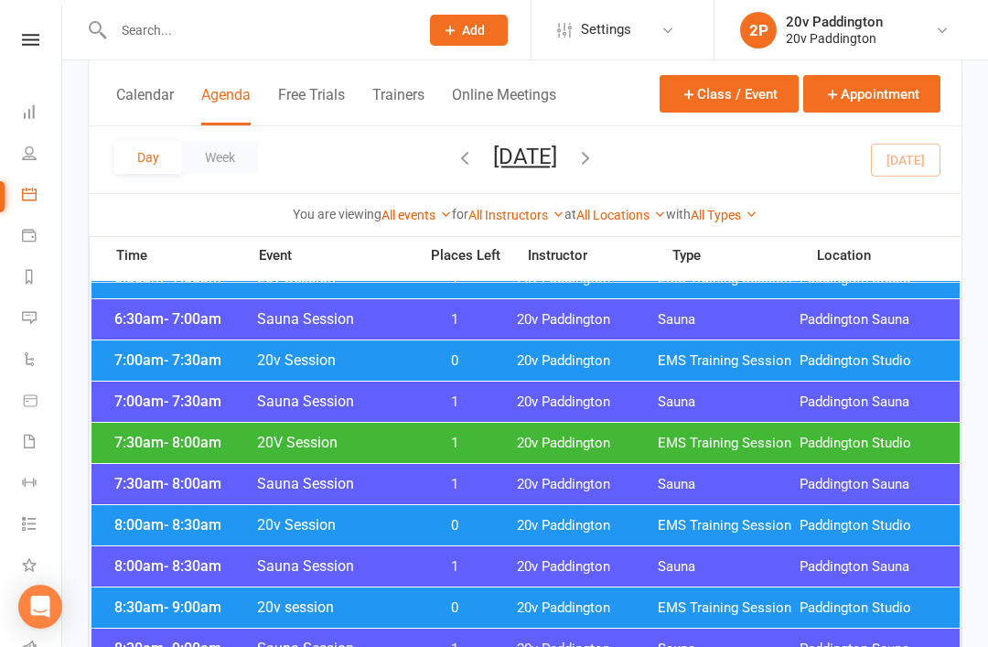
click at [513, 443] on div "7:30am - 8:00am 20V Session 1 20v Paddington EMS Training Session [GEOGRAPHIC_D…" at bounding box center [526, 443] width 869 height 40
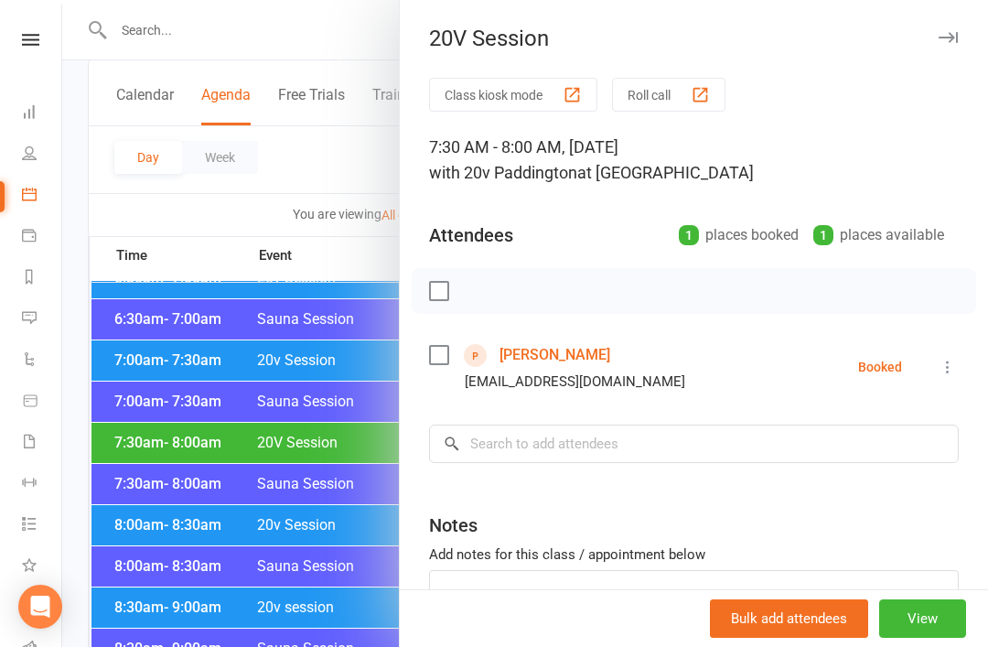
click at [557, 366] on link "[PERSON_NAME]" at bounding box center [555, 354] width 111 height 29
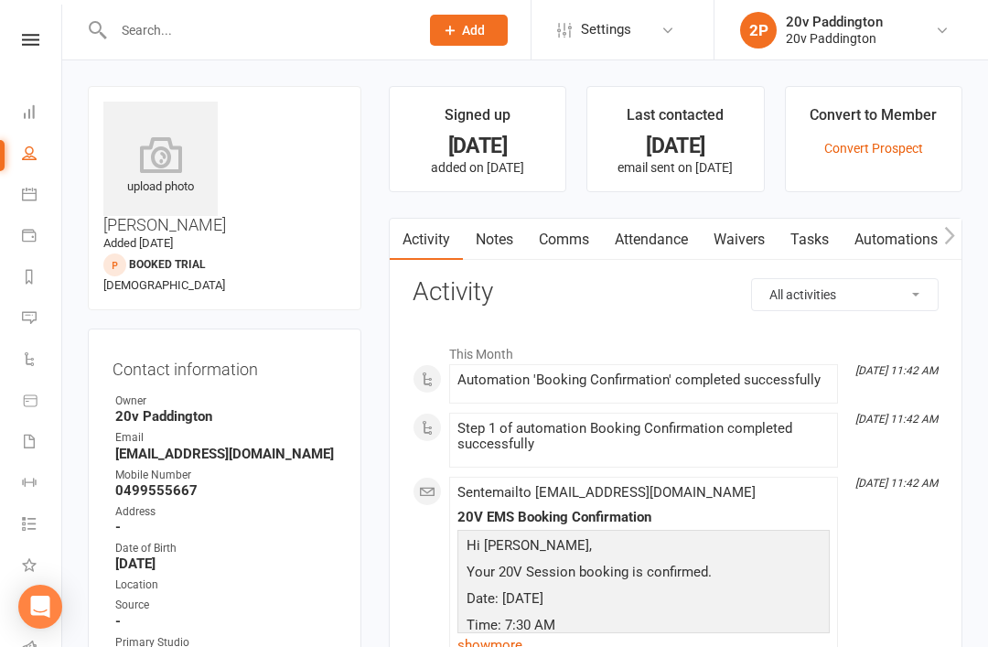
click at [34, 197] on icon at bounding box center [29, 194] width 15 height 15
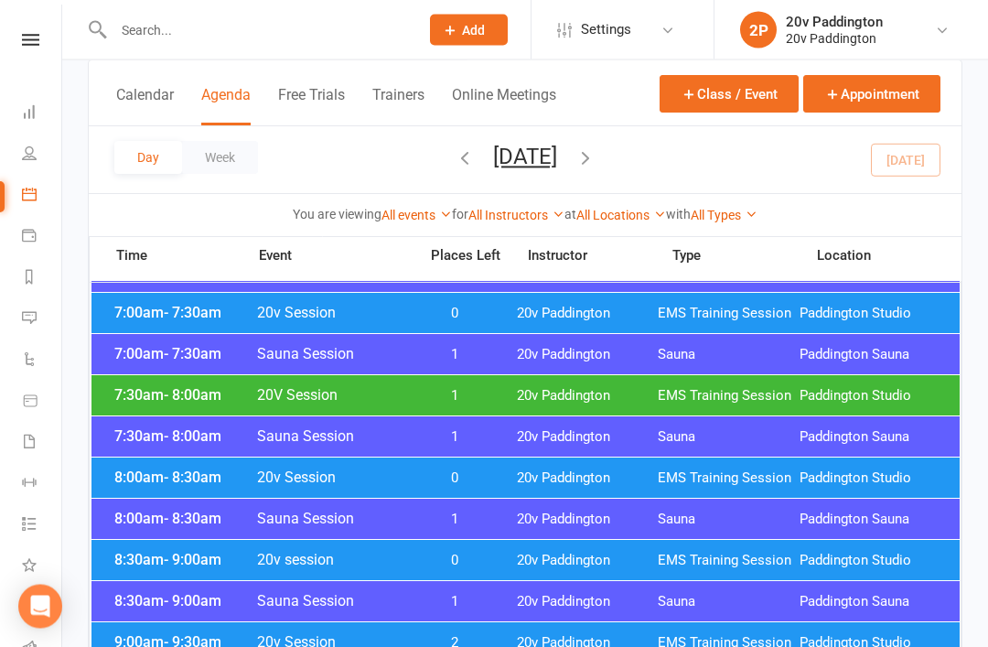
scroll to position [267, 0]
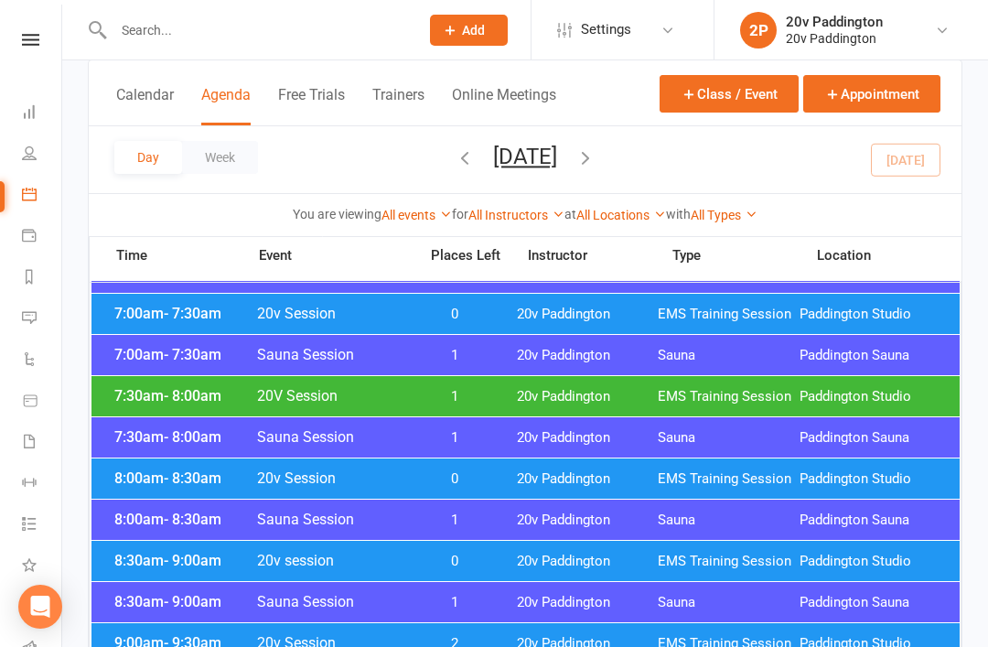
click at [713, 401] on span "EMS Training Session" at bounding box center [729, 396] width 142 height 17
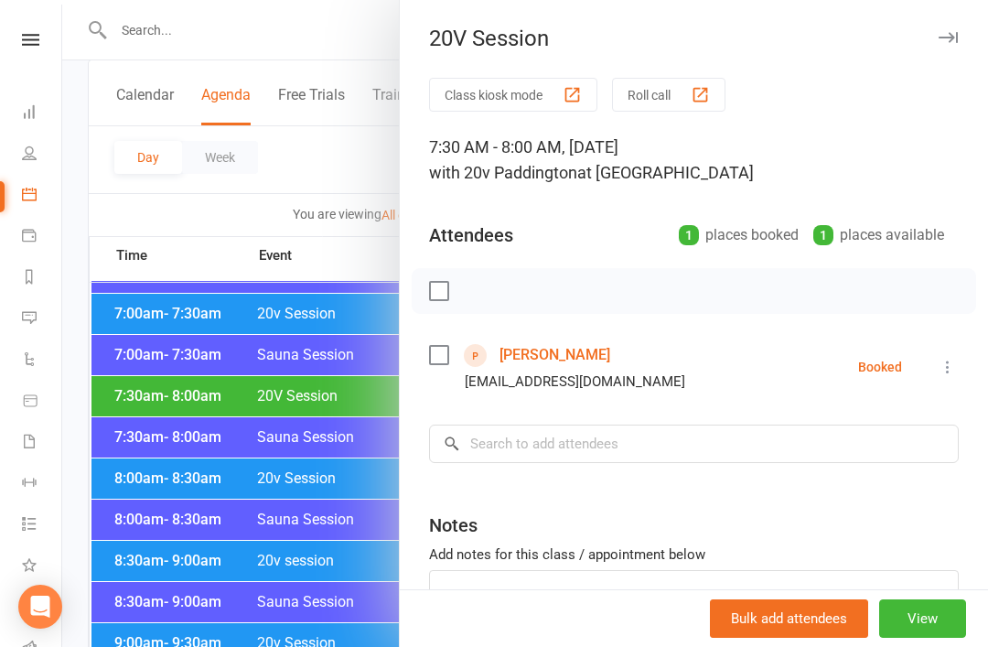
click at [940, 372] on icon at bounding box center [948, 367] width 18 height 18
click at [876, 474] on link "Check in" at bounding box center [867, 476] width 181 height 37
click at [272, 547] on div at bounding box center [525, 323] width 926 height 647
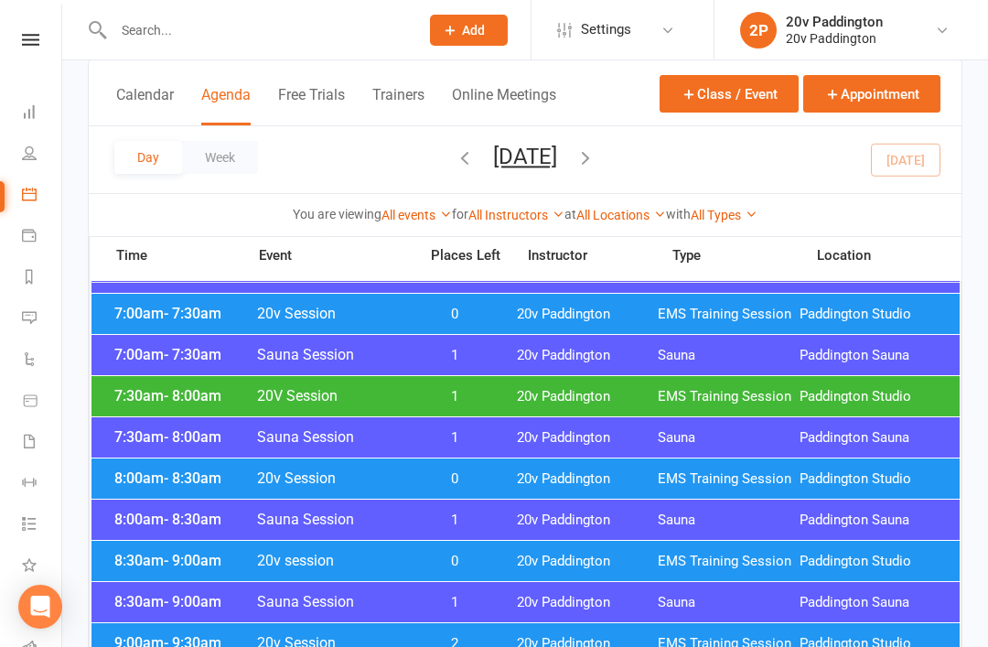
click at [490, 481] on span "0" at bounding box center [455, 478] width 96 height 17
